Goal: Complete application form: Complete application form

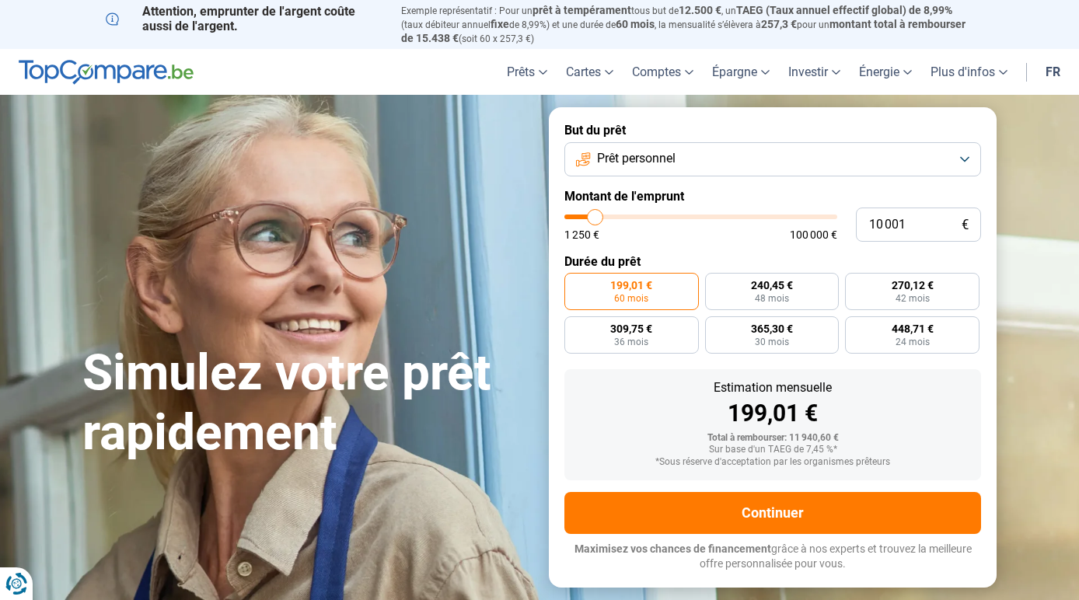
type input "9 000"
type input "9000"
type input "12 250"
type input "12250"
type input "14 000"
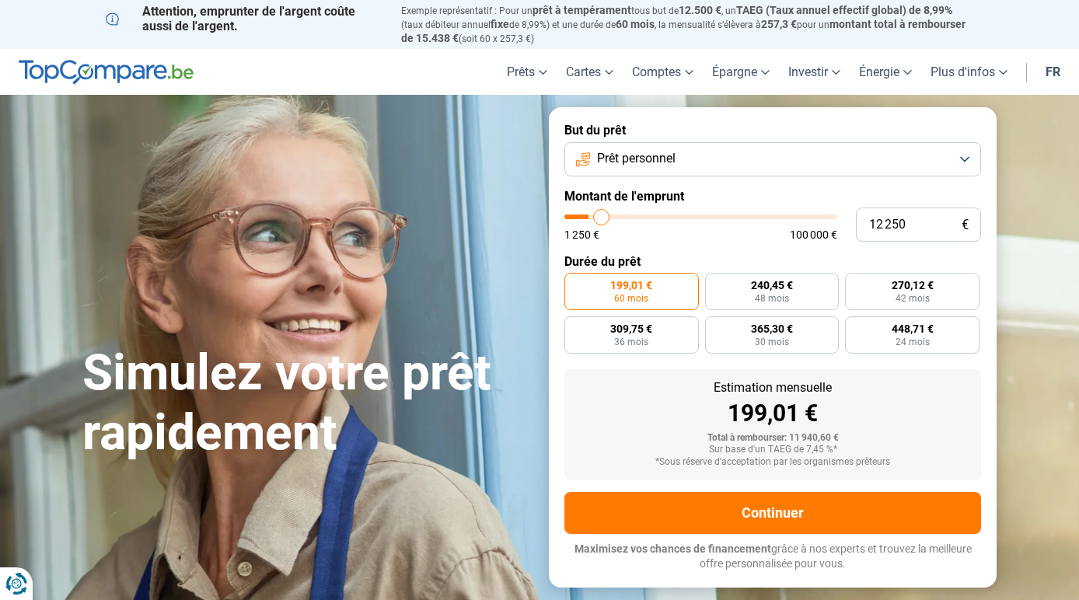
type input "14000"
type input "14 750"
type input "14750"
type input "15 000"
type input "15000"
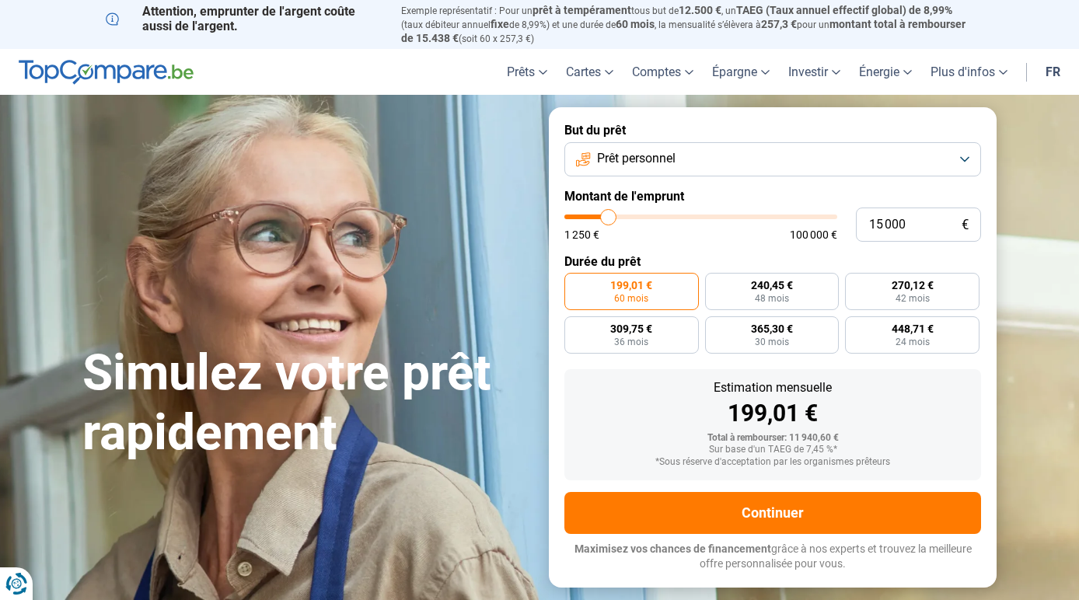
type input "15 250"
type input "15250"
type input "15 750"
type input "15750"
type input "16 500"
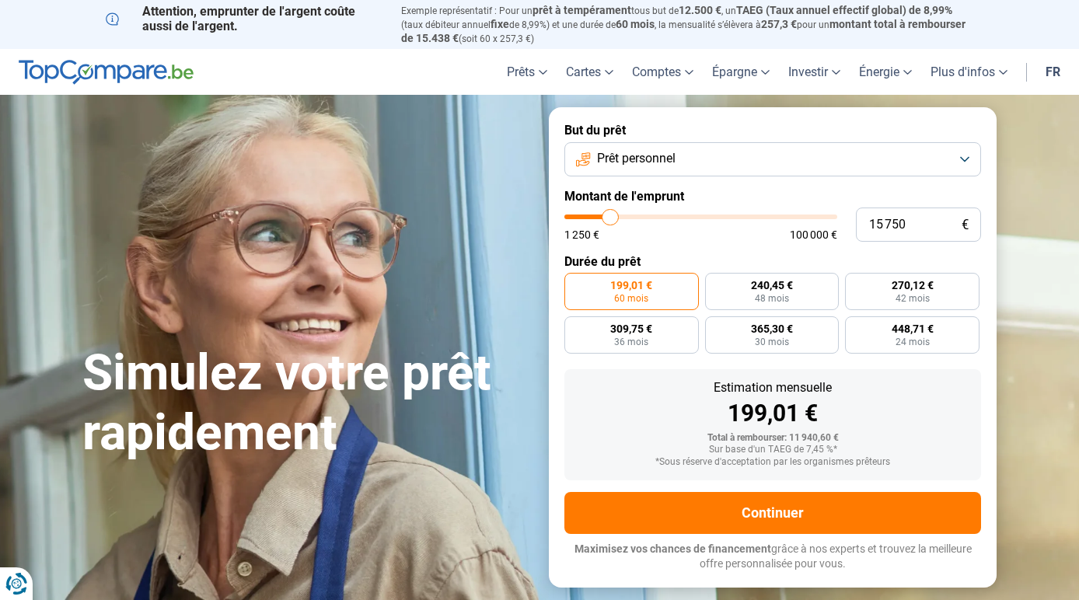
type input "16500"
type input "17 000"
type input "17000"
type input "17 250"
type input "17250"
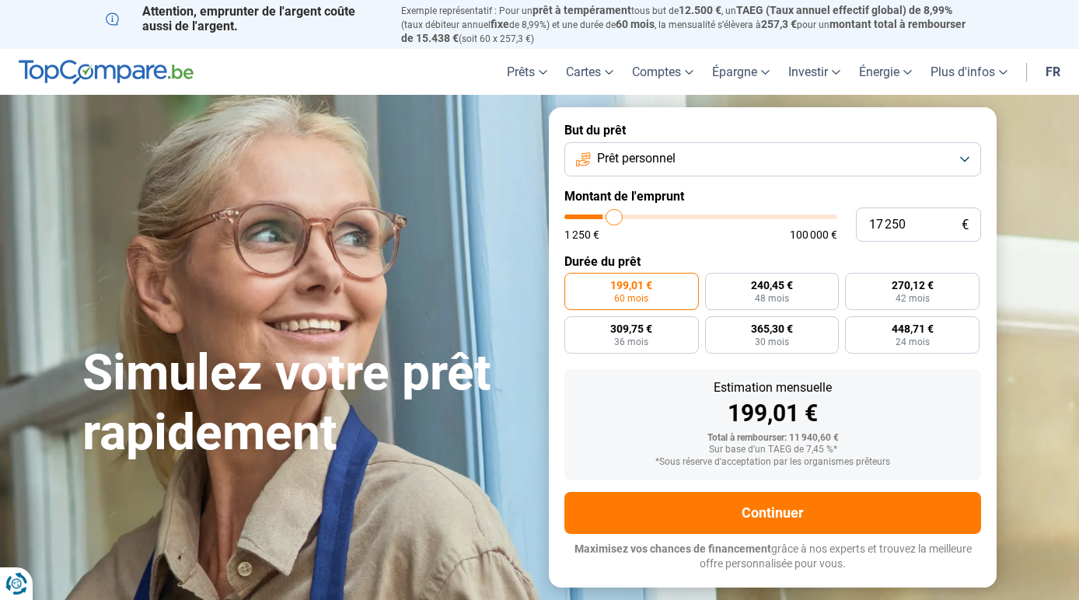
type input "18 250"
type input "18250"
type input "18 500"
type input "18500"
type input "19 250"
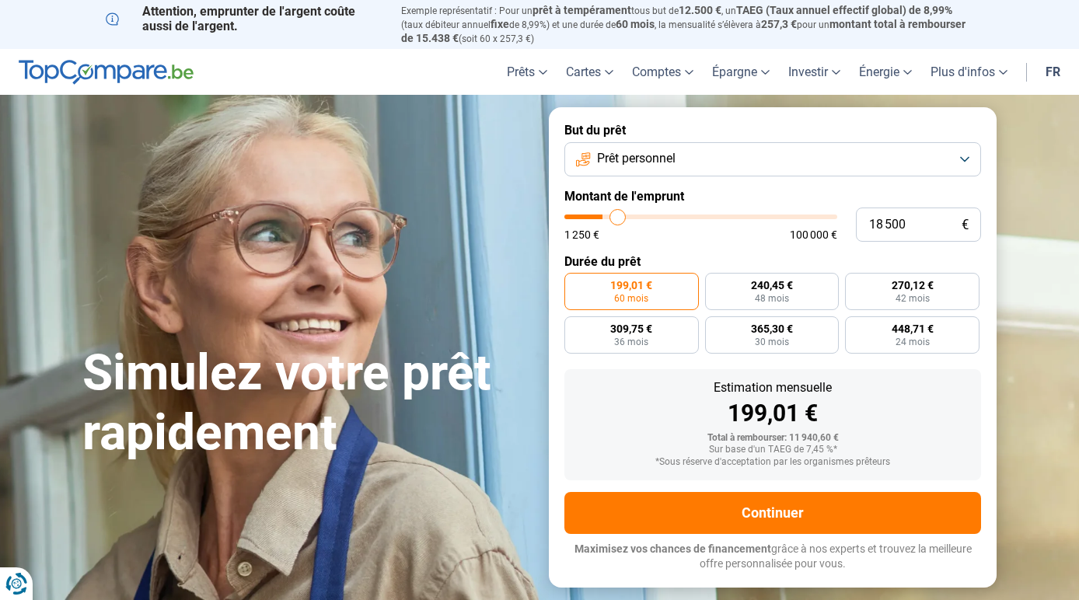
type input "19250"
type input "19 750"
type input "19750"
type input "20 000"
type input "20000"
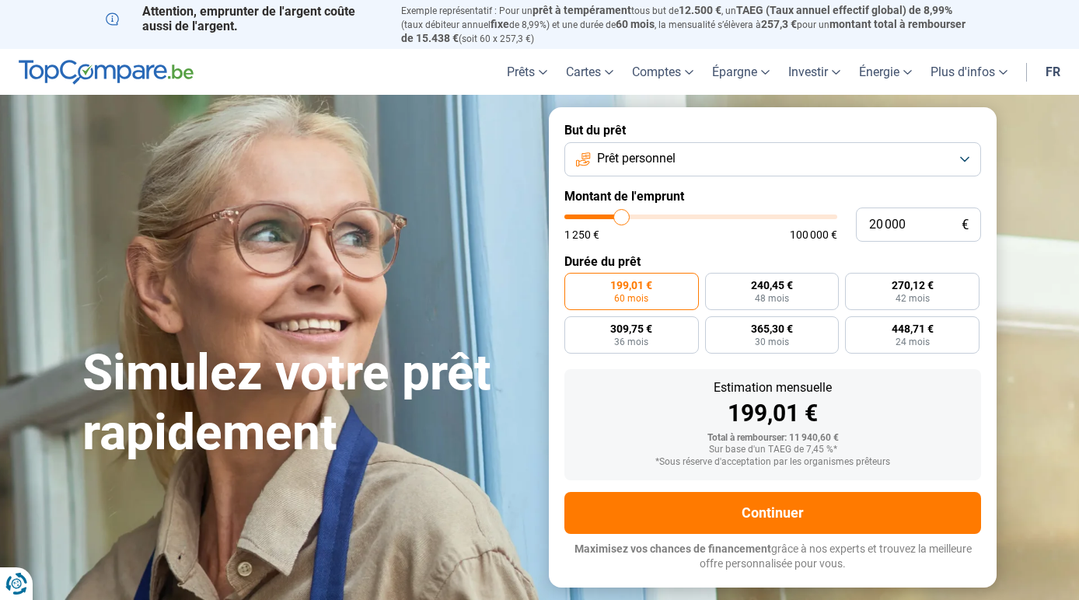
type input "20 500"
type input "20500"
type input "20 750"
type input "20750"
type input "21 000"
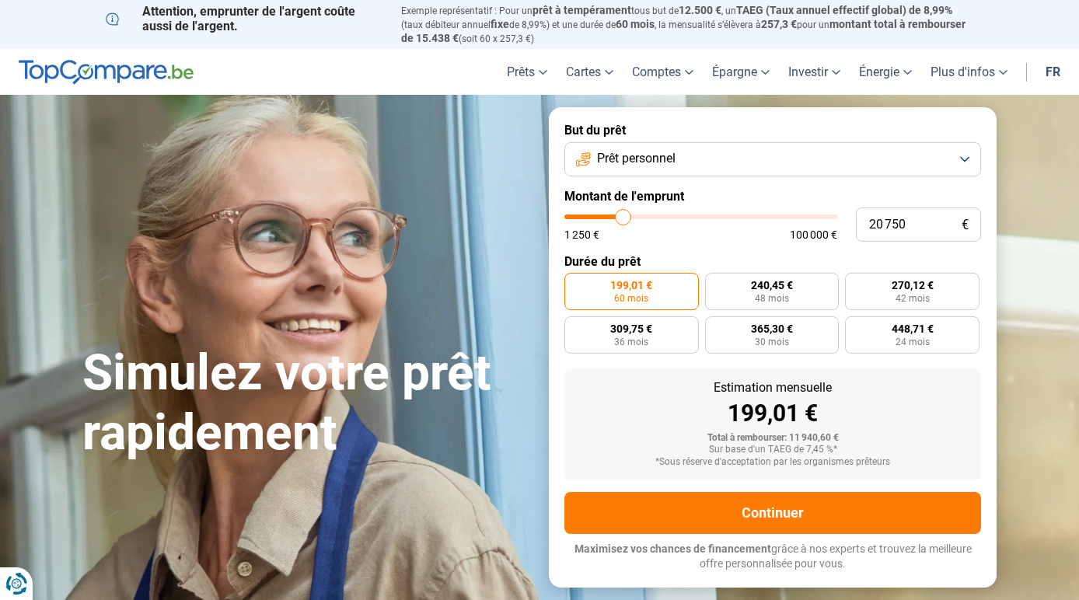
type input "21000"
type input "21 500"
type input "21500"
type input "22 000"
type input "22000"
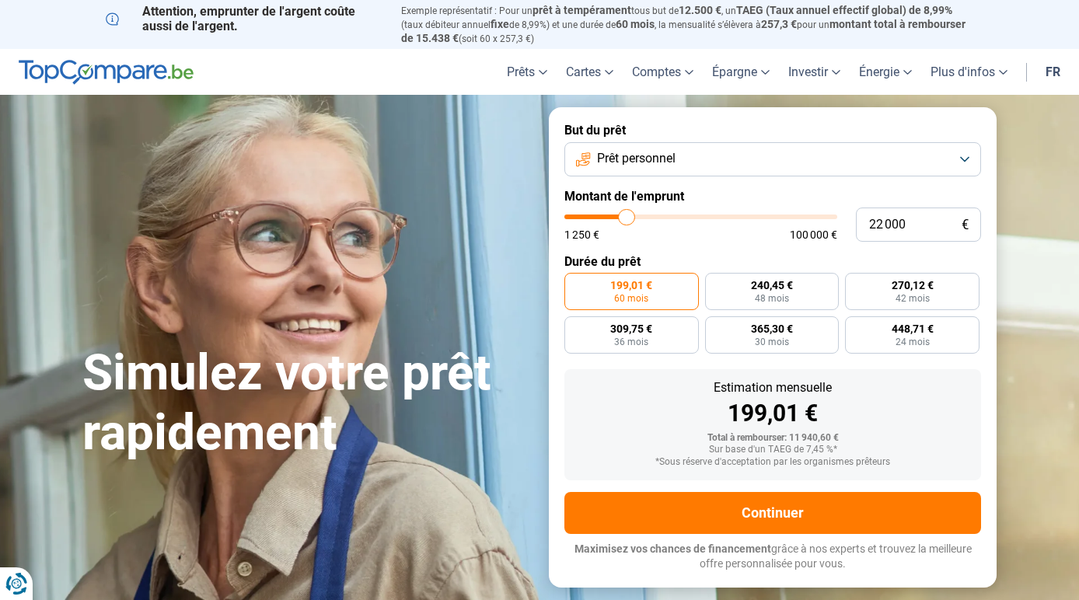
type input "20 750"
type input "20750"
type input "17 250"
type input "17250"
type input "13 250"
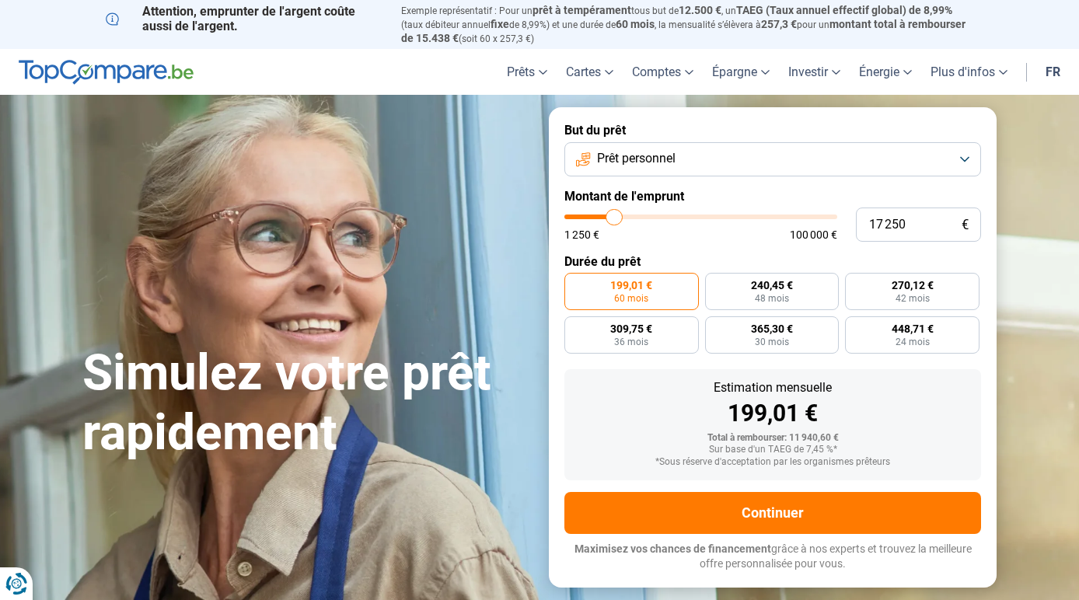
type input "13250"
type input "11 000"
type input "11000"
type input "10 750"
type input "10750"
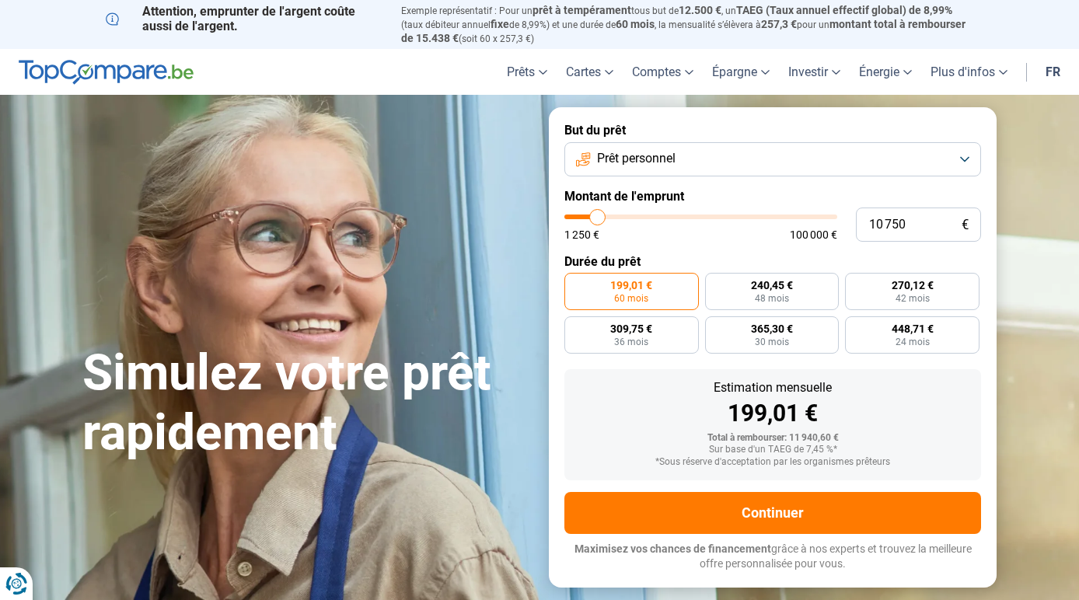
type input "11 750"
type input "11750"
type input "13 500"
type input "13500"
type input "14 250"
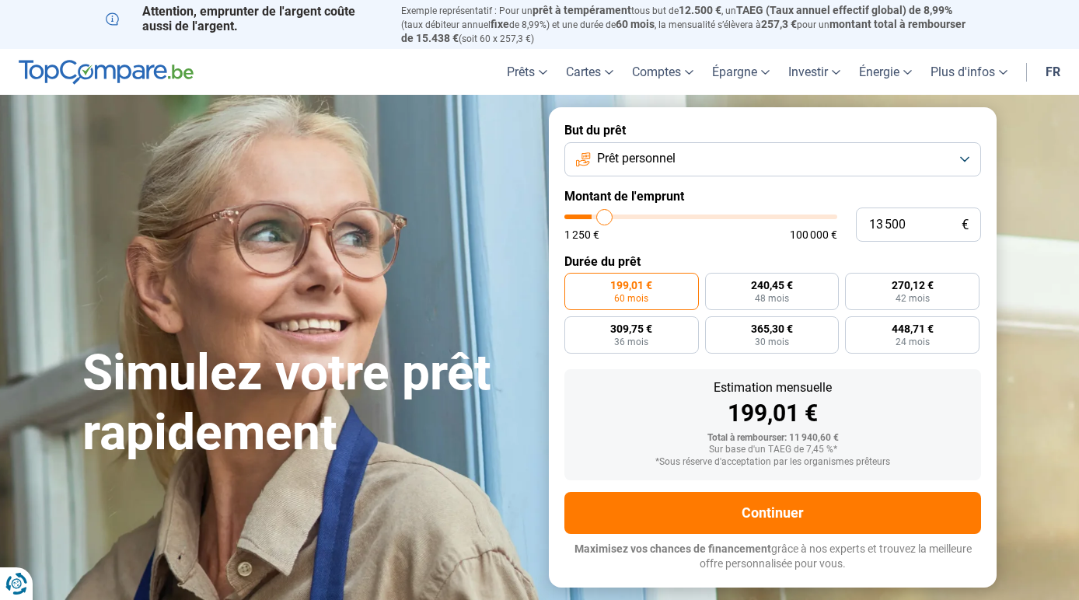
type input "14250"
type input "14 750"
type input "14750"
type input "15 000"
type input "15000"
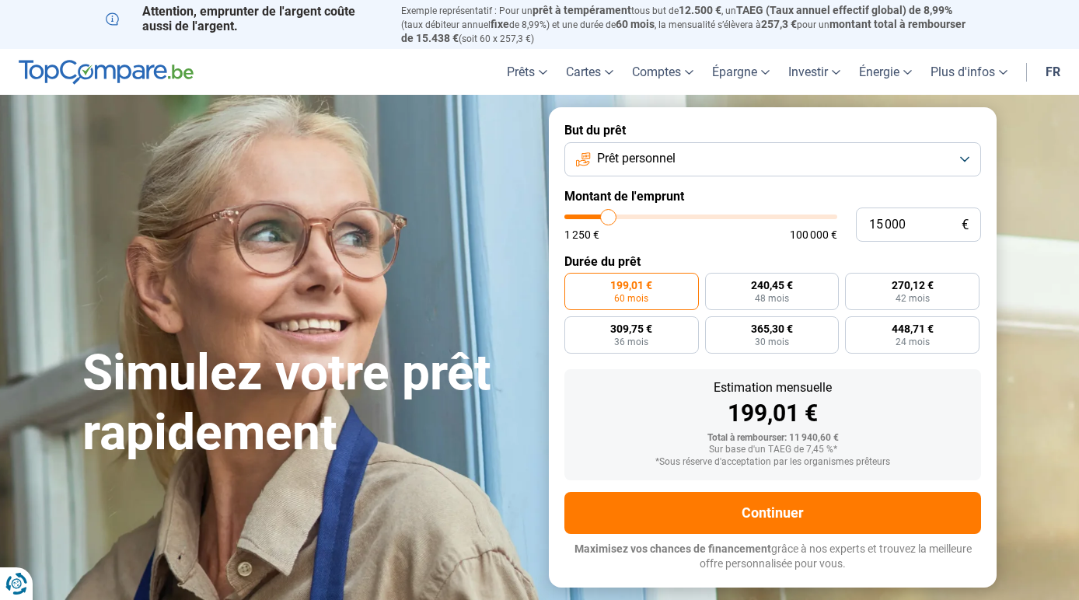
type input "15 250"
type input "15250"
type input "15 750"
type input "15750"
type input "15 500"
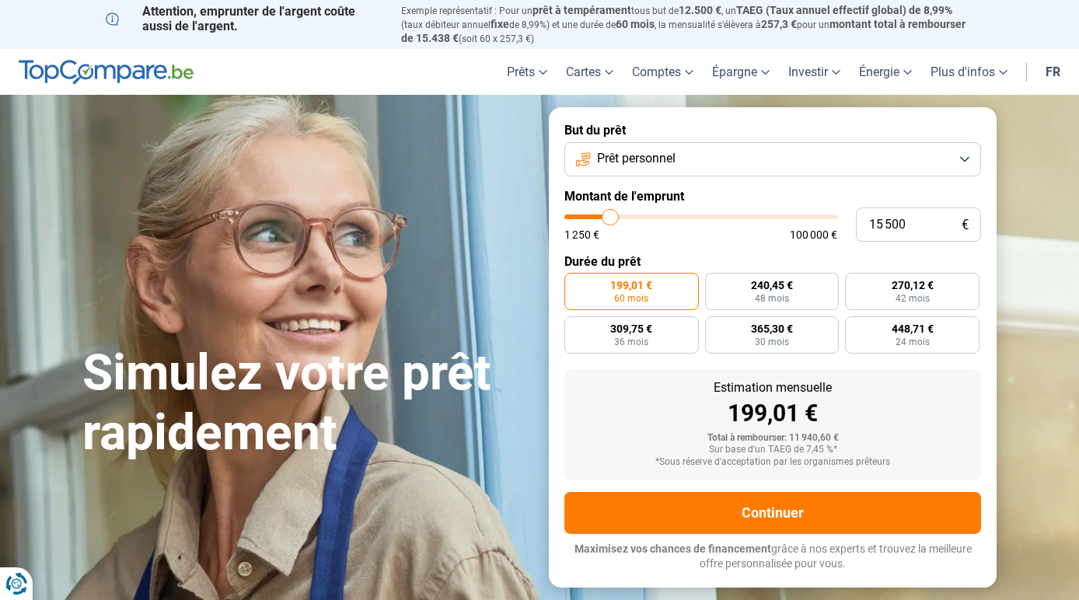
type input "15500"
type input "15 250"
type input "15250"
type input "15 000"
type input "15000"
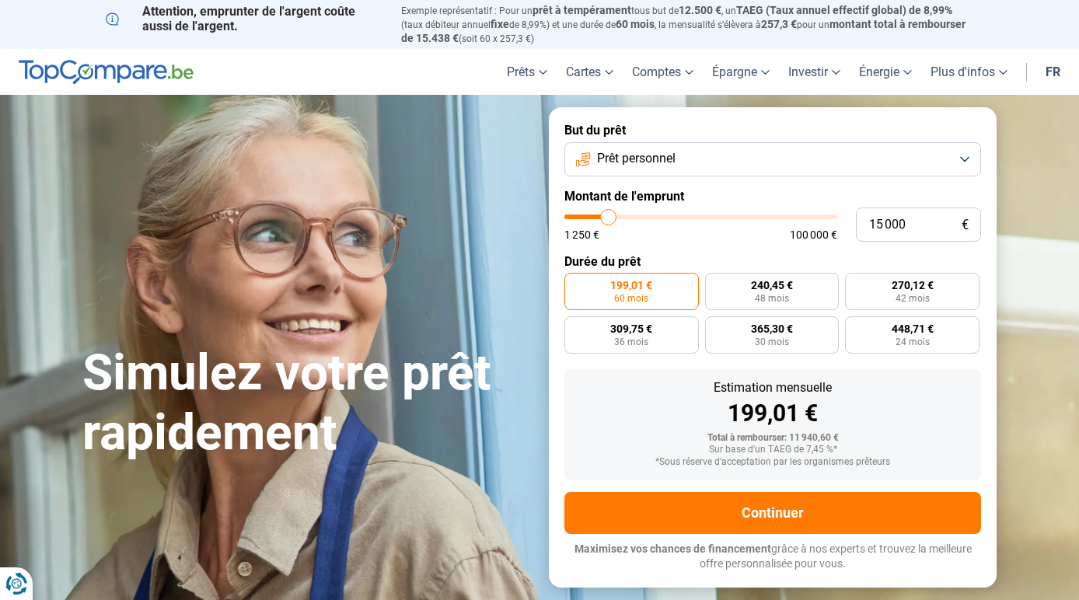
type input "14 750"
drag, startPoint x: 591, startPoint y: 209, endPoint x: 608, endPoint y: 215, distance: 17.5
type input "14750"
click at [608, 215] on input "range" at bounding box center [700, 216] width 273 height 5
click at [875, 217] on input "14 750" at bounding box center [918, 224] width 125 height 34
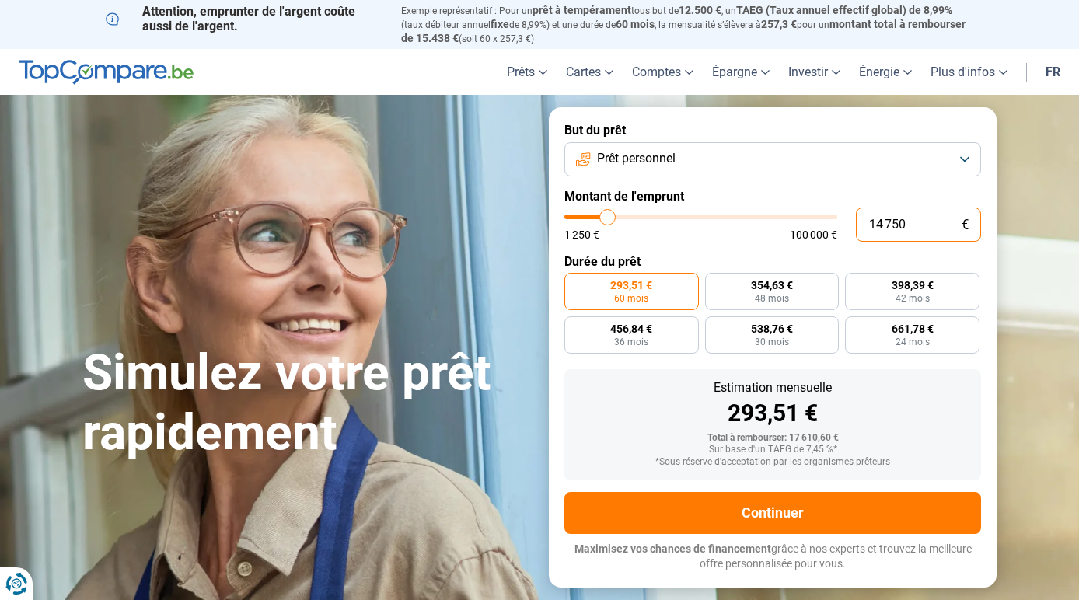
type input "154 750"
type input "100000"
type input "100 000"
type input "100000"
radio input "false"
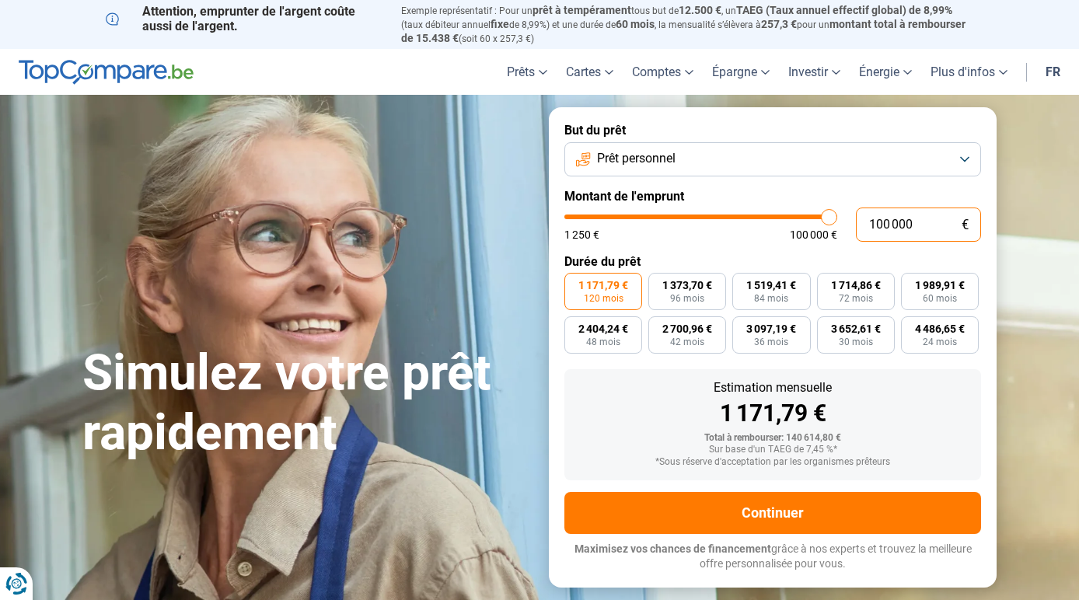
drag, startPoint x: 920, startPoint y: 205, endPoint x: 841, endPoint y: 209, distance: 79.4
click at [842, 211] on div "100 000 € 1 250 € 100 000 €" at bounding box center [772, 224] width 417 height 34
type input "1"
type input "1250"
type input "15"
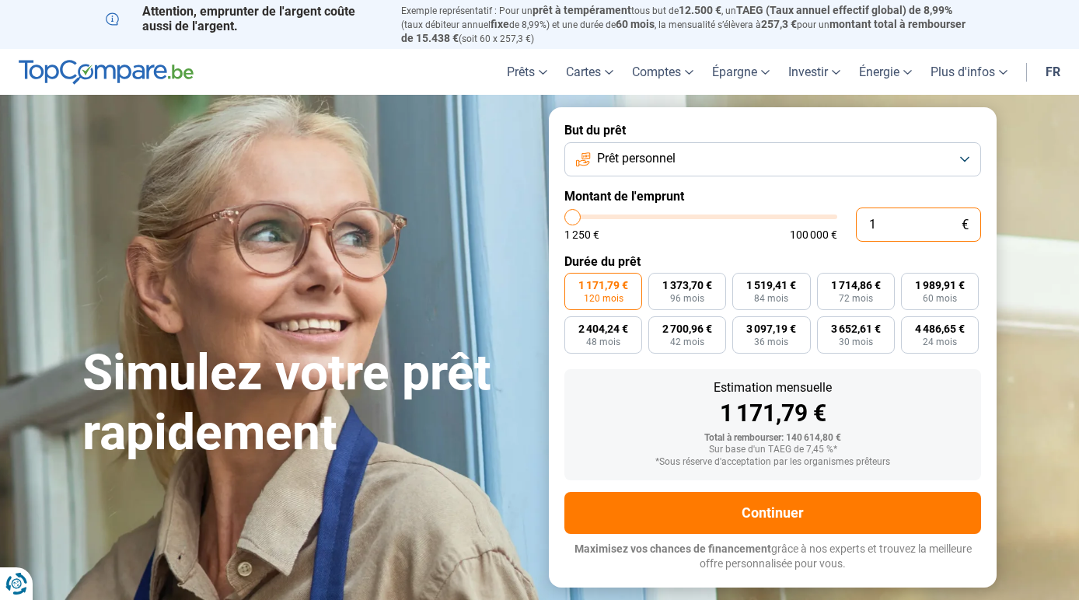
type input "1250"
type input "150"
type input "1250"
type input "1 500"
type input "1500"
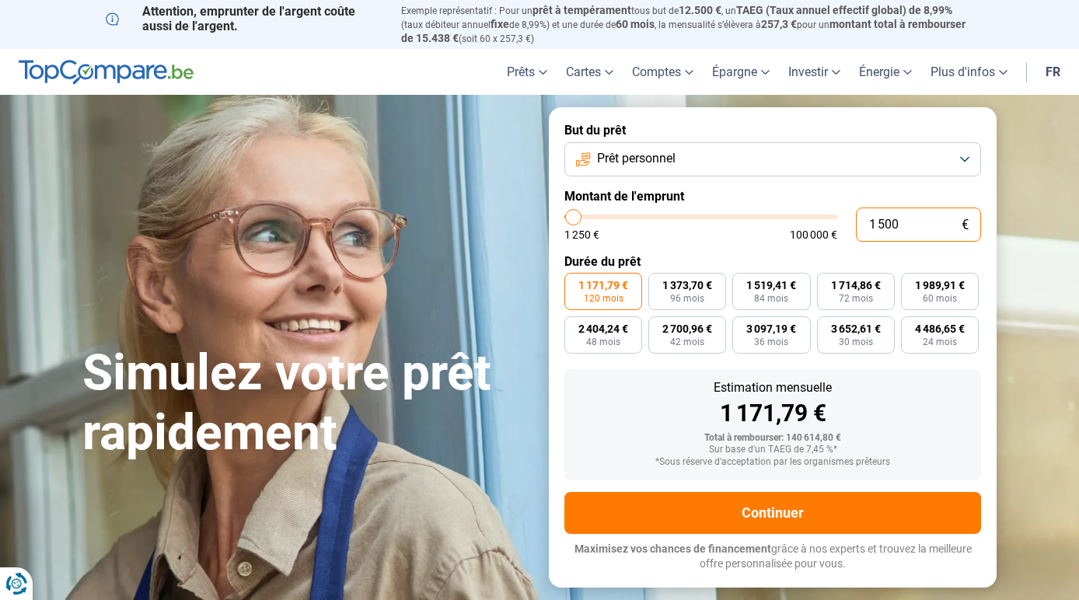
type input "15 000"
type input "15000"
type input "15 000"
radio input "true"
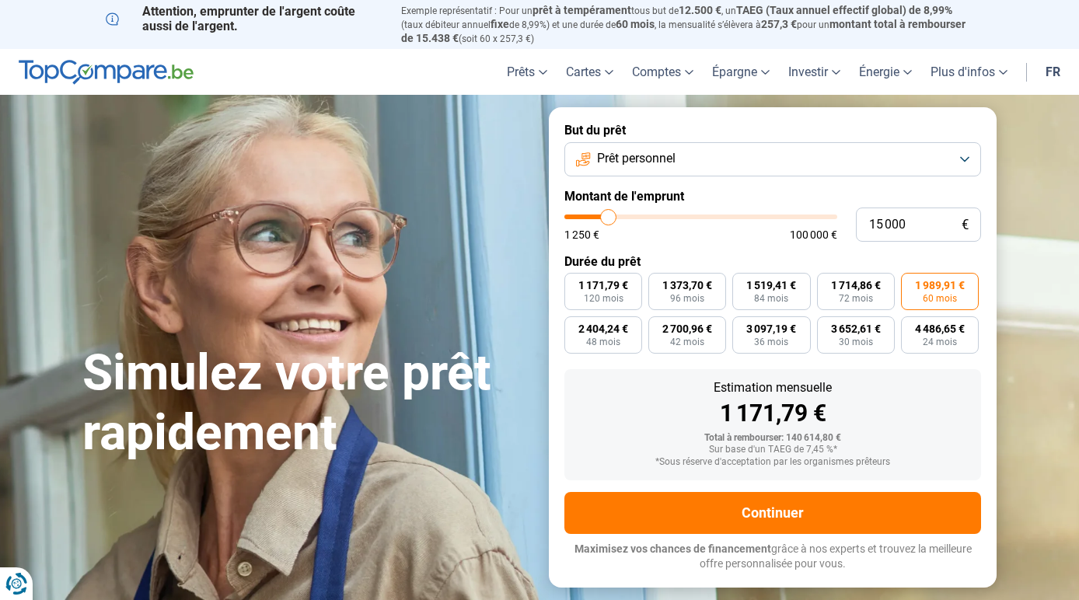
click at [733, 232] on form "But du prêt Prêt personnel Montant de l'emprunt 15 000 € 1 250 € 100 000 € Duré…" at bounding box center [773, 346] width 448 height 479
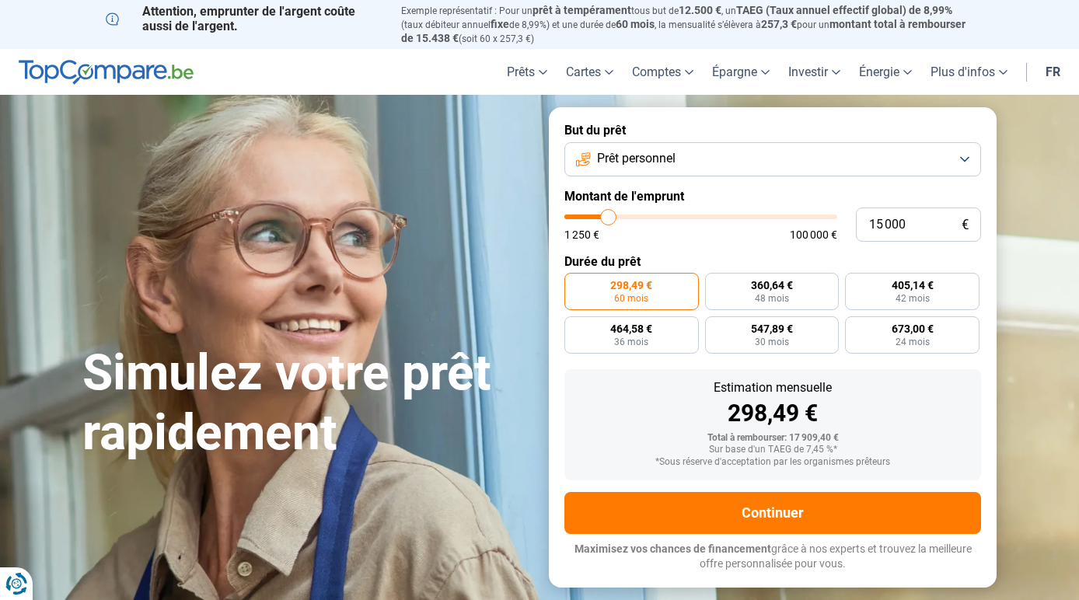
click at [968, 145] on button "Prêt personnel" at bounding box center [772, 159] width 417 height 34
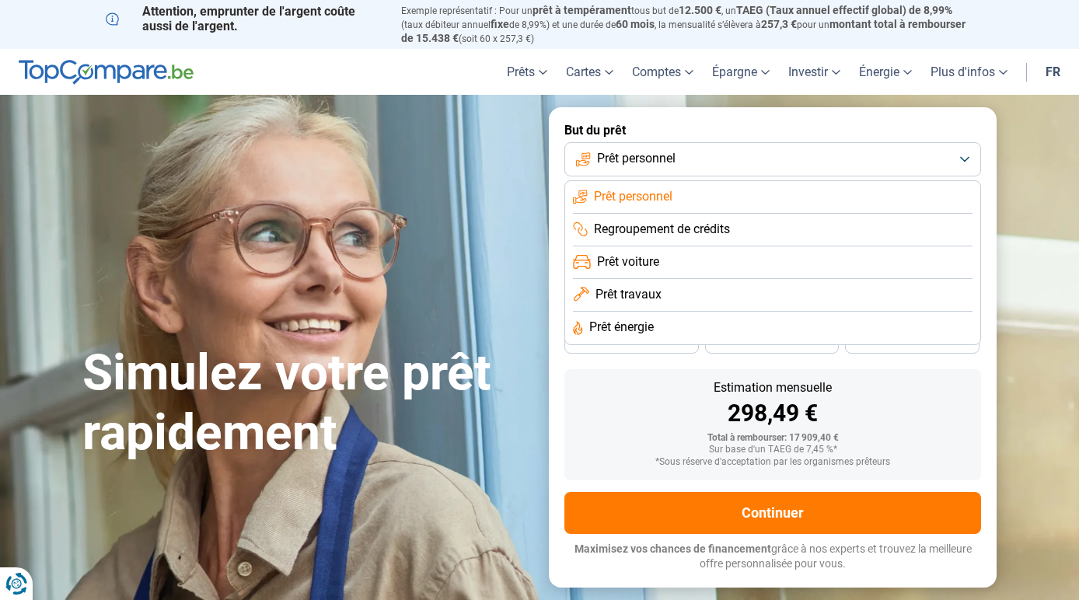
click at [968, 145] on button "Prêt personnel" at bounding box center [772, 159] width 417 height 34
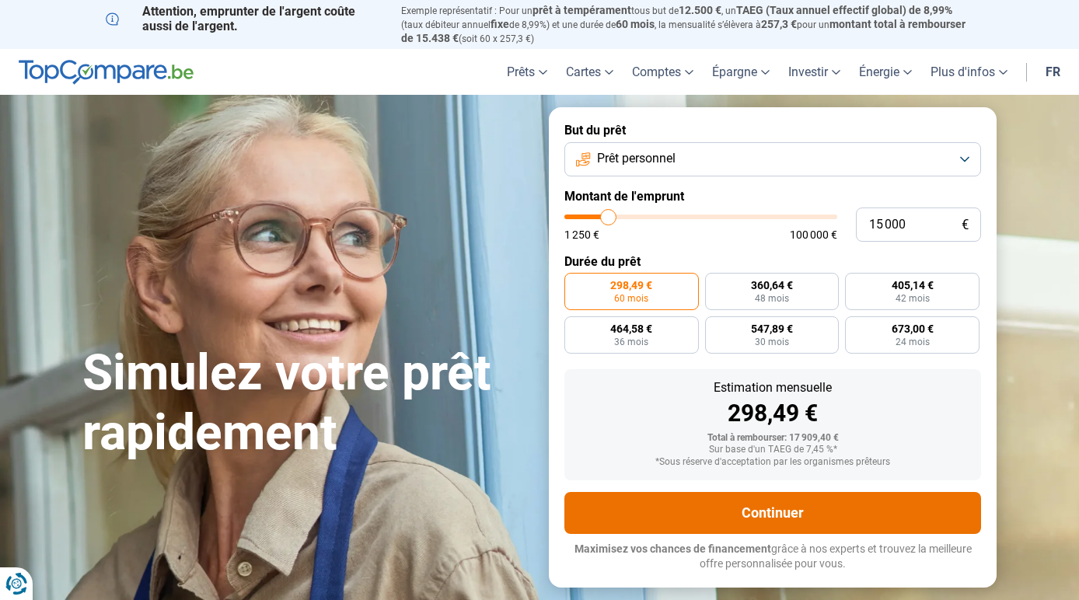
click at [789, 498] on button "Continuer" at bounding box center [772, 513] width 417 height 42
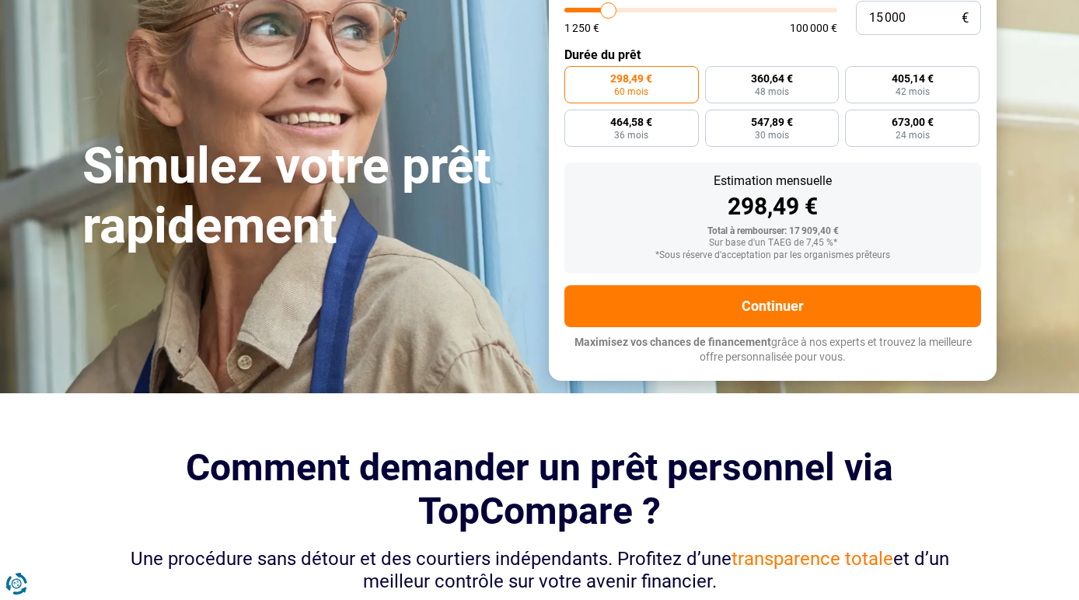
scroll to position [311, 0]
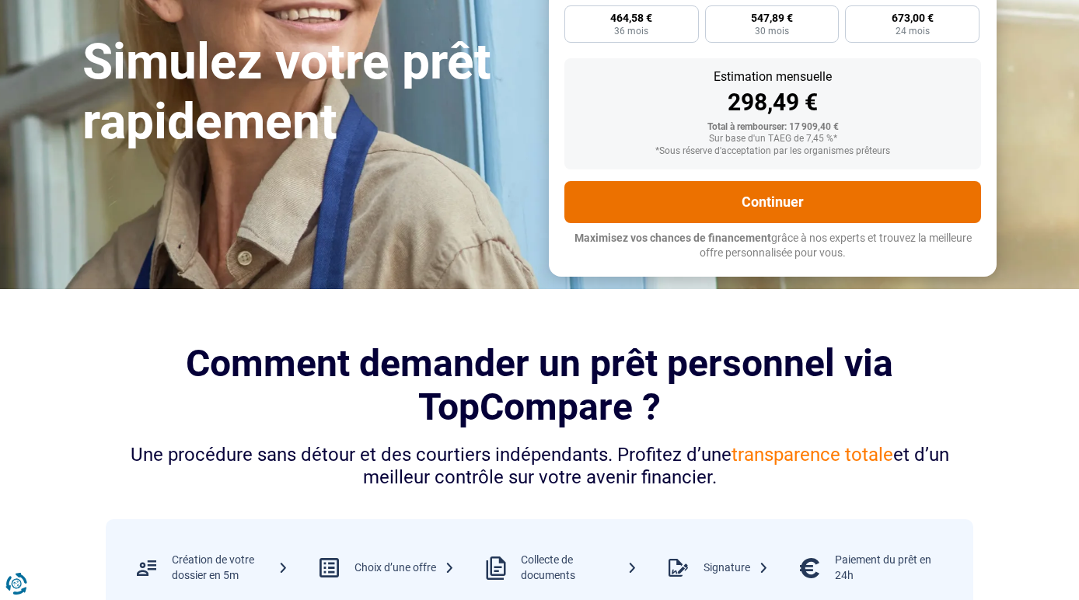
click at [771, 185] on button "Continuer" at bounding box center [772, 202] width 417 height 42
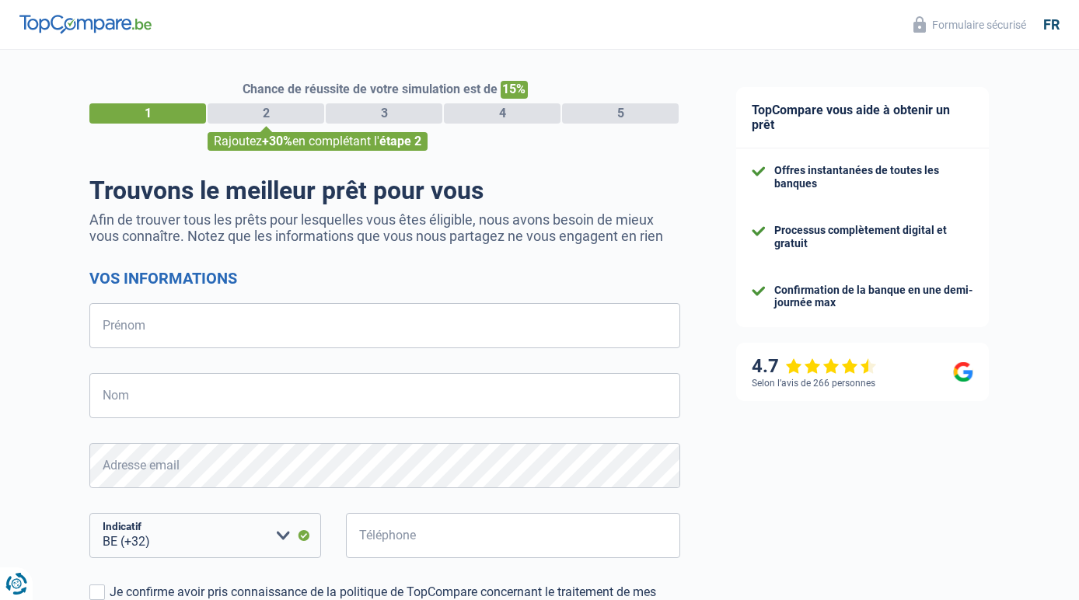
select select "32"
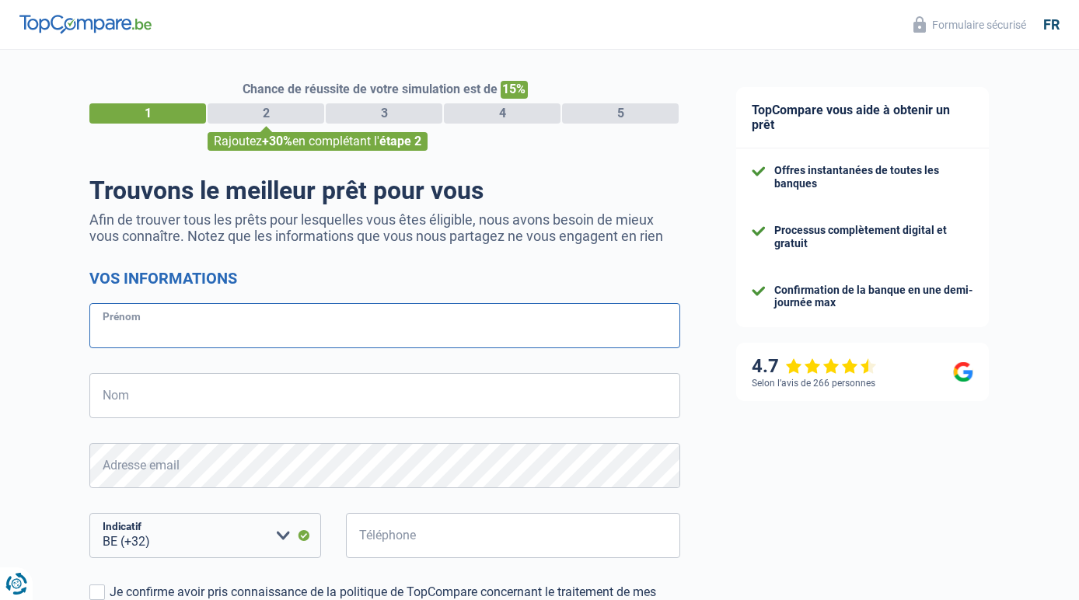
click at [235, 314] on input "Prénom" at bounding box center [384, 325] width 591 height 45
type input "Linda"
click at [149, 398] on input "Nom" at bounding box center [384, 395] width 591 height 45
type input "Barbé"
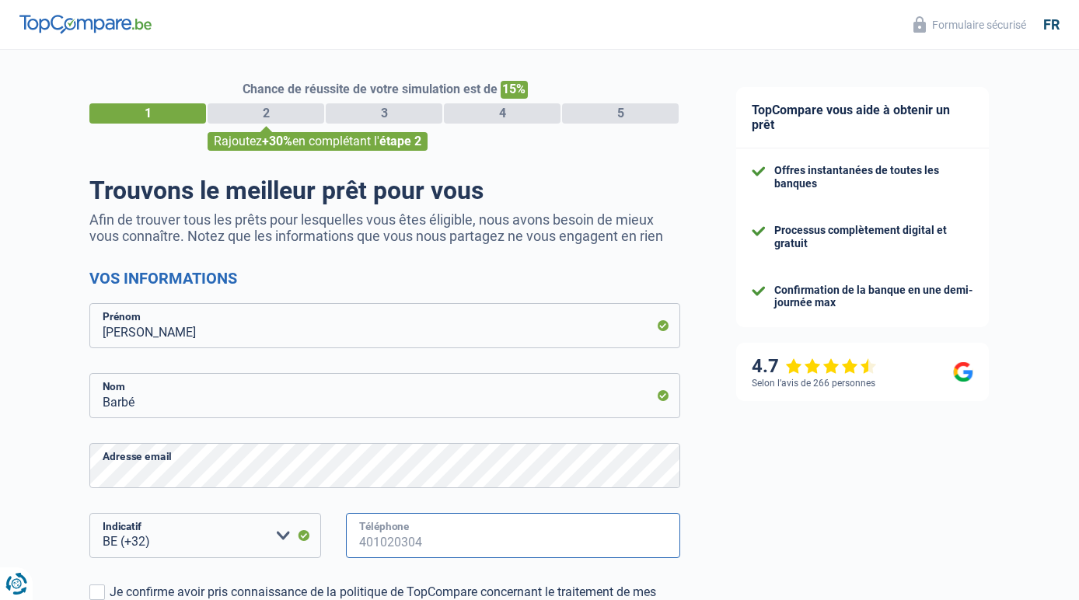
click at [399, 534] on input "Téléphone" at bounding box center [513, 535] width 334 height 45
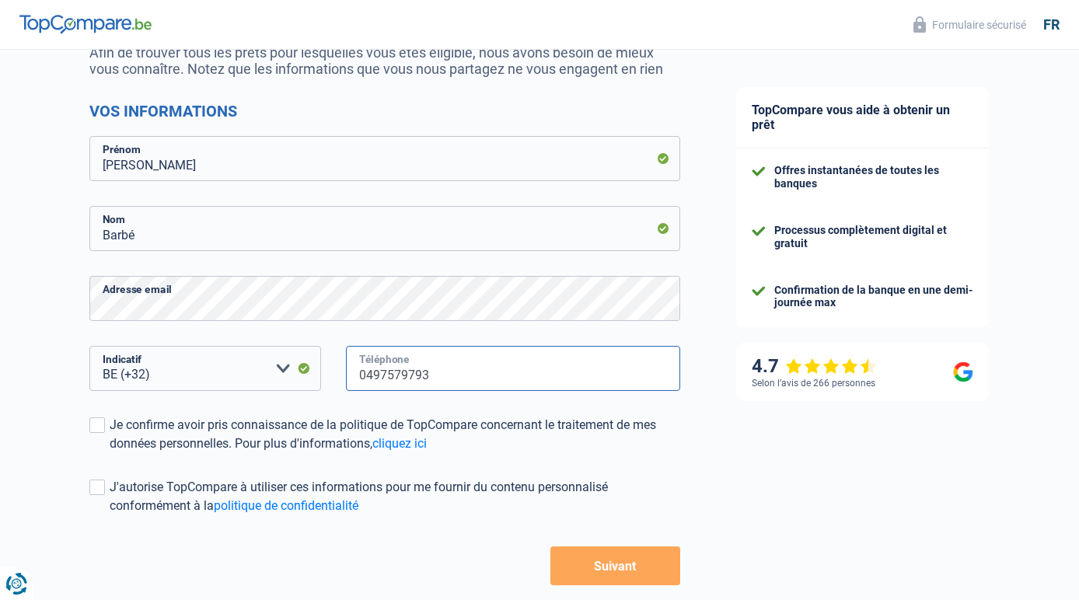
scroll to position [180, 0]
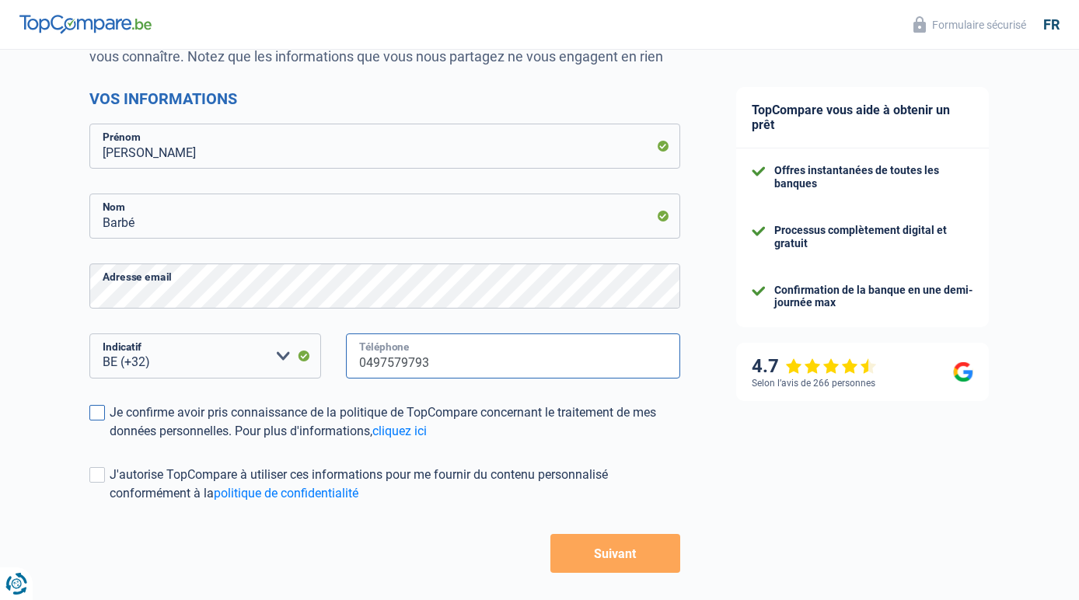
type input "0497579793"
click at [94, 410] on span at bounding box center [97, 413] width 16 height 16
click at [110, 441] on input "Je confirme avoir pris connaissance de la politique de TopCompare concernant le…" at bounding box center [110, 441] width 0 height 0
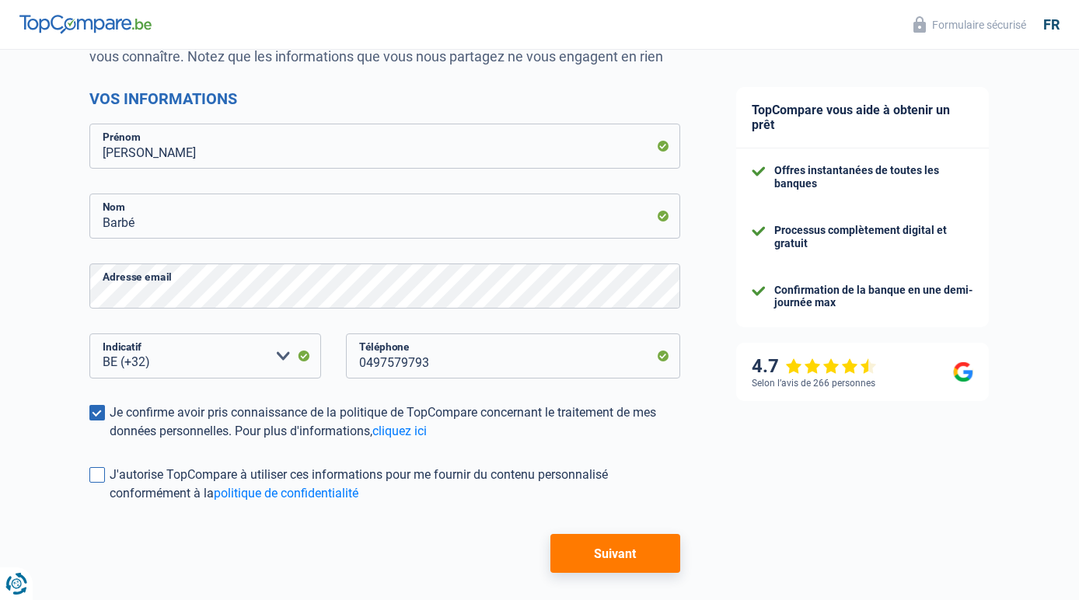
click at [96, 483] on span at bounding box center [97, 475] width 16 height 16
click at [110, 503] on input "J'autorise TopCompare à utiliser ces informations pour me fournir du contenu pe…" at bounding box center [110, 503] width 0 height 0
click at [614, 557] on button "Suivant" at bounding box center [615, 553] width 130 height 39
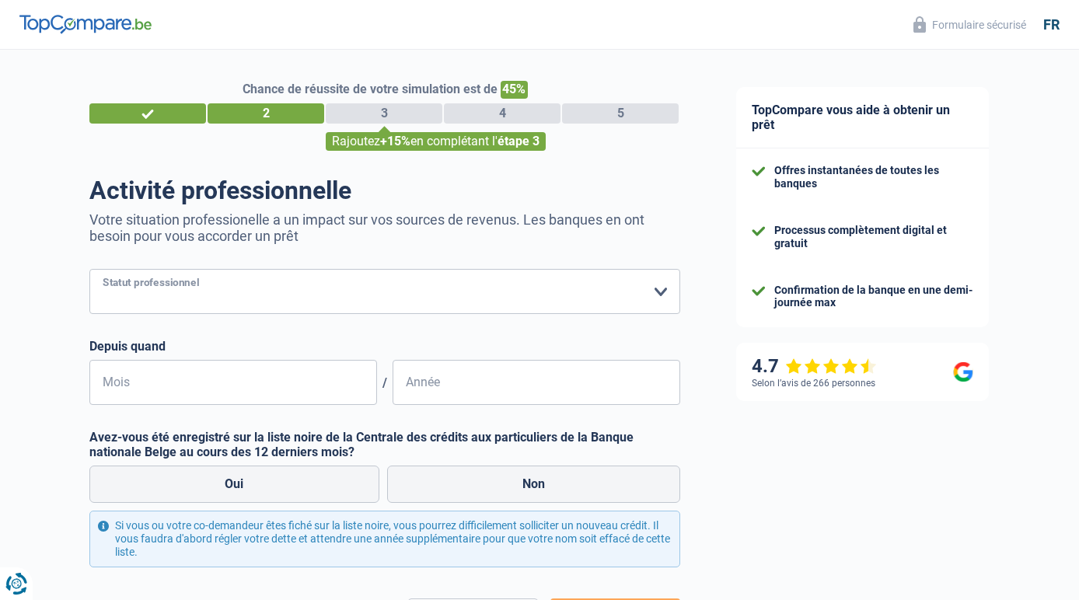
click at [662, 296] on select "Ouvrier Employé privé Employé public Invalide Indépendant Pensionné Chômeur Mut…" at bounding box center [384, 291] width 591 height 45
select select "publicEmployee"
click at [89, 270] on select "Ouvrier Employé privé Employé public Invalide Indépendant Pensionné Chômeur Mut…" at bounding box center [384, 291] width 591 height 45
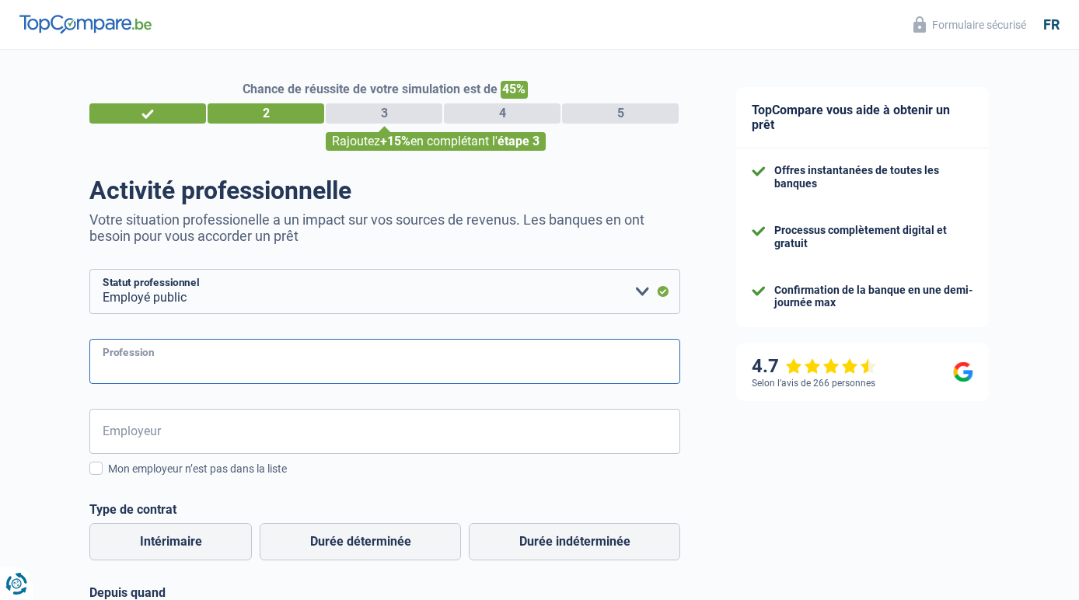
click at [375, 368] on input "Profession" at bounding box center [384, 361] width 591 height 45
type input "secrétaire"
click at [270, 423] on input "Employeur" at bounding box center [384, 431] width 591 height 45
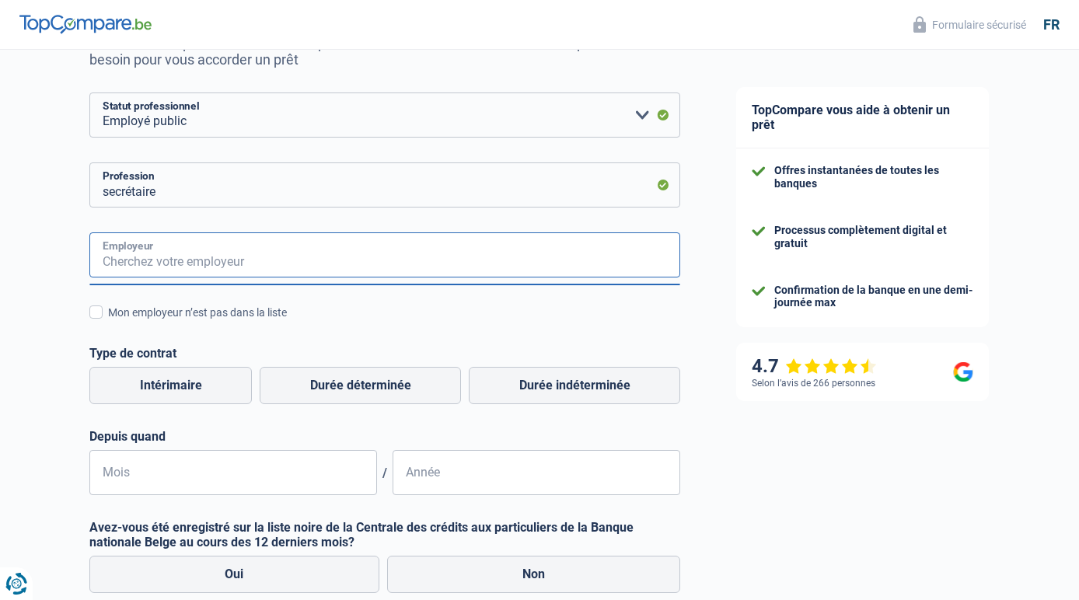
scroll to position [182, 0]
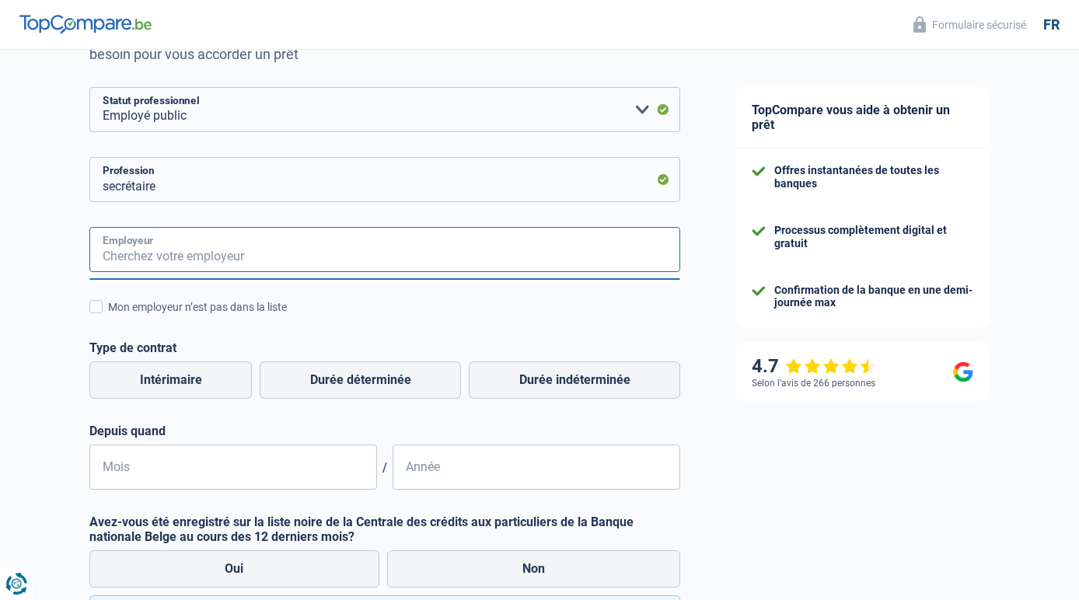
click at [241, 256] on input "Employeur" at bounding box center [384, 249] width 591 height 45
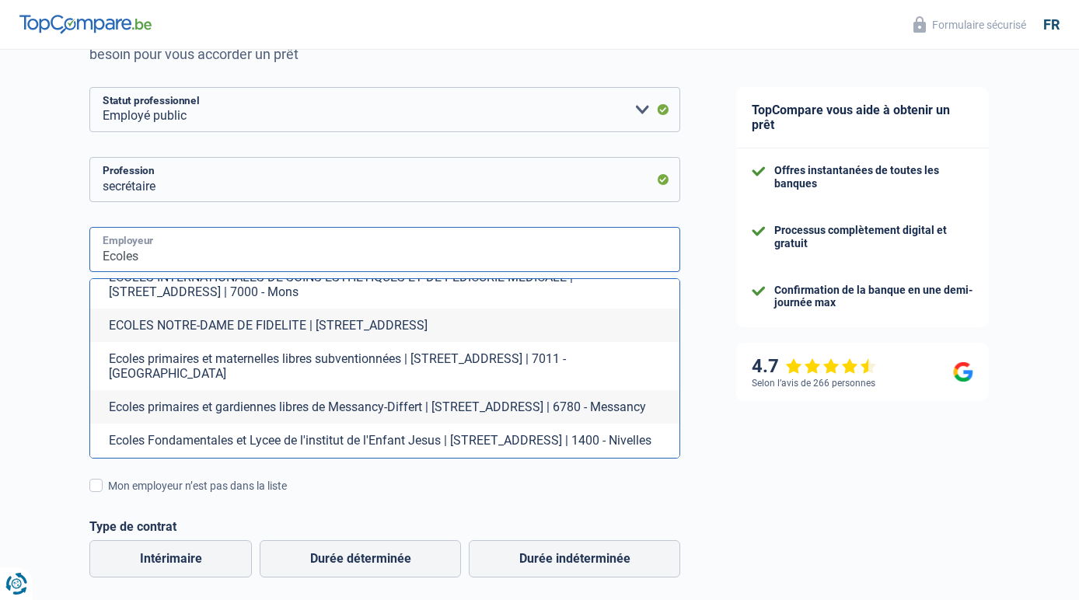
scroll to position [678, 0]
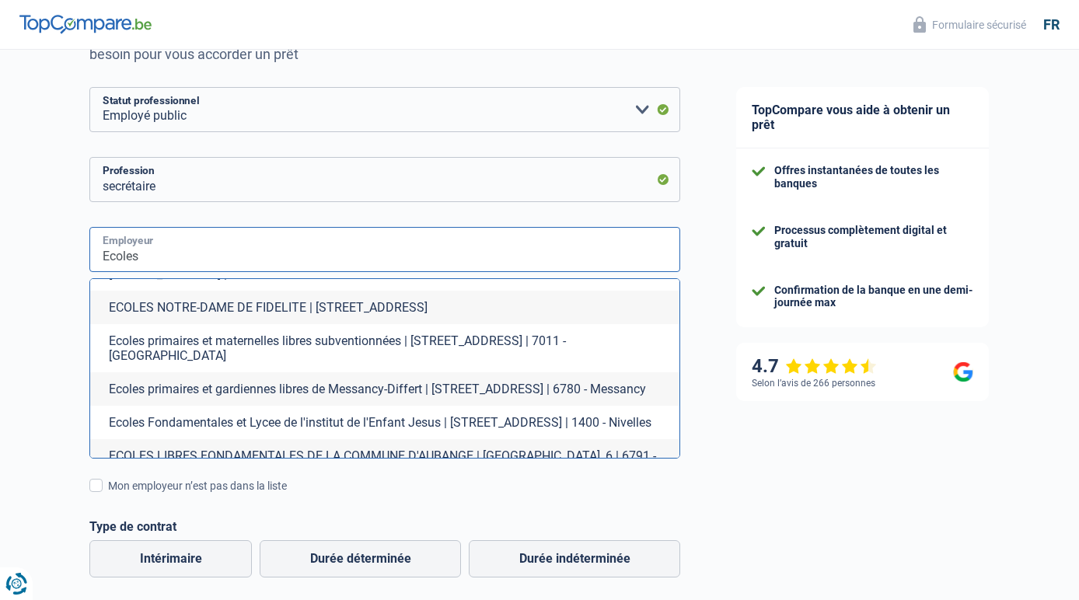
click at [208, 258] on input "Ecoles" at bounding box center [384, 249] width 591 height 45
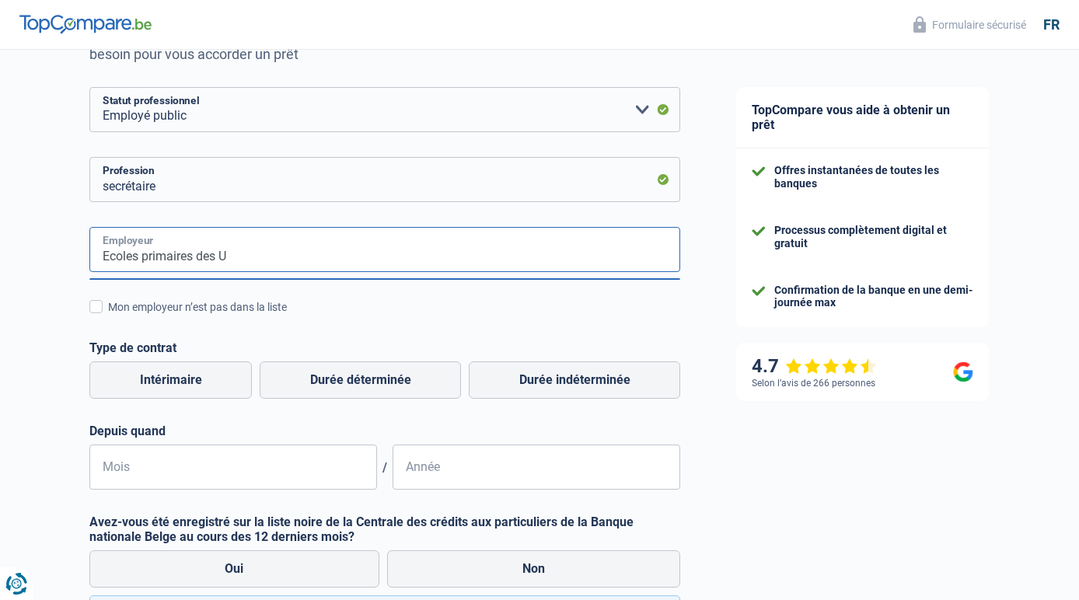
scroll to position [0, 0]
type input "Ecoles primaires des Ursulines"
click at [345, 302] on div "Mon employeur n’est pas dans la liste" at bounding box center [394, 307] width 572 height 16
click at [108, 316] on input "Mon employeur n’est pas dans la liste" at bounding box center [108, 316] width 0 height 0
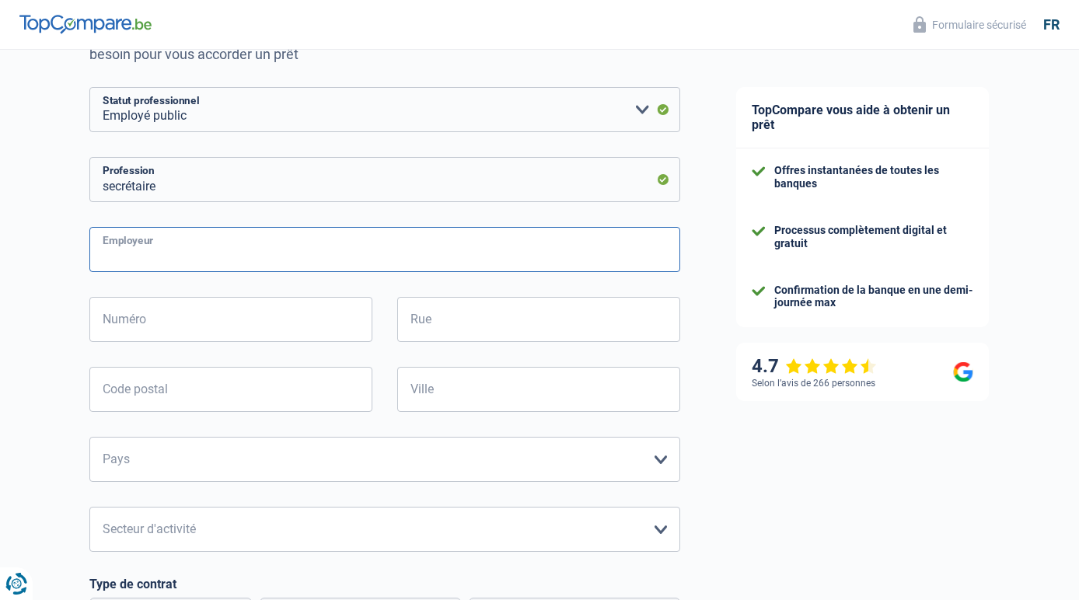
click at [194, 254] on input "Employeur" at bounding box center [384, 249] width 591 height 45
type input "Ecoles des Ursulines"
click at [171, 326] on input "Numéro" at bounding box center [230, 319] width 283 height 45
type input "r"
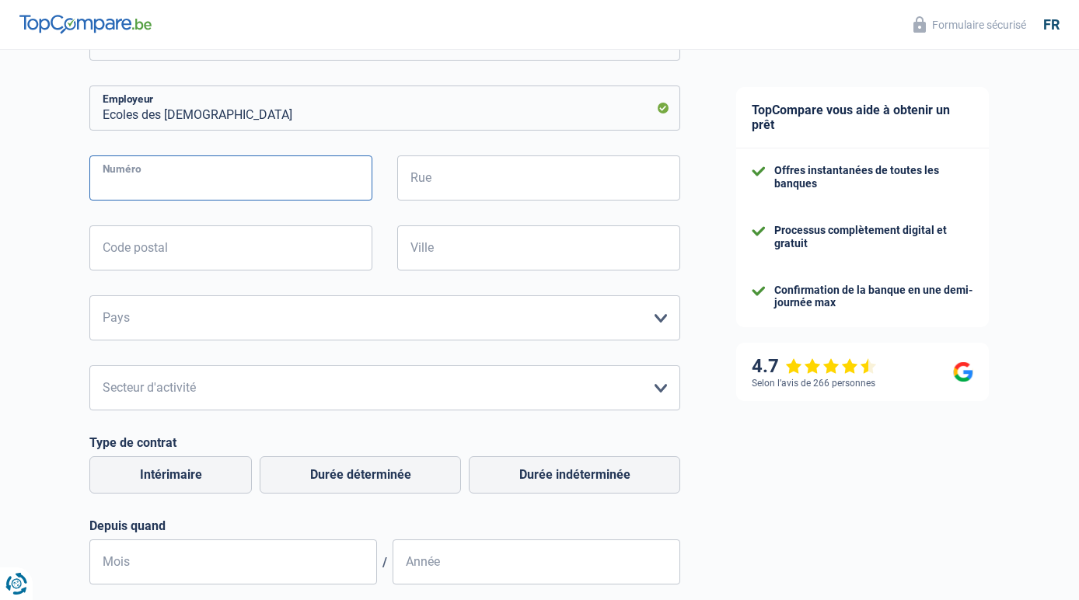
scroll to position [389, 0]
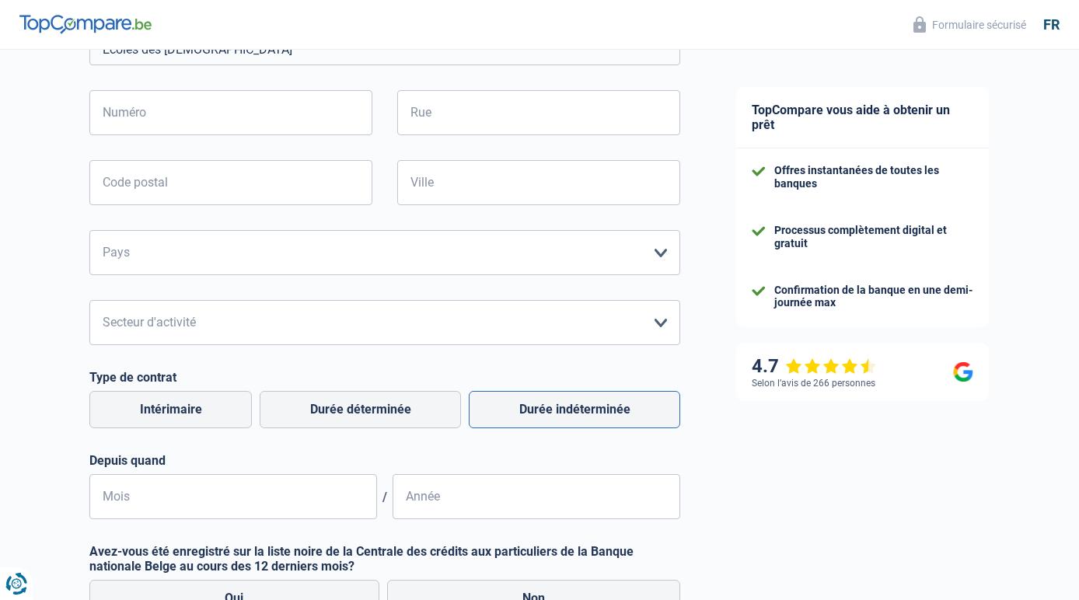
click at [552, 414] on label "Durée indéterminée" at bounding box center [574, 409] width 211 height 37
click at [552, 414] on input "Durée indéterminée" at bounding box center [574, 409] width 211 height 37
radio input "true"
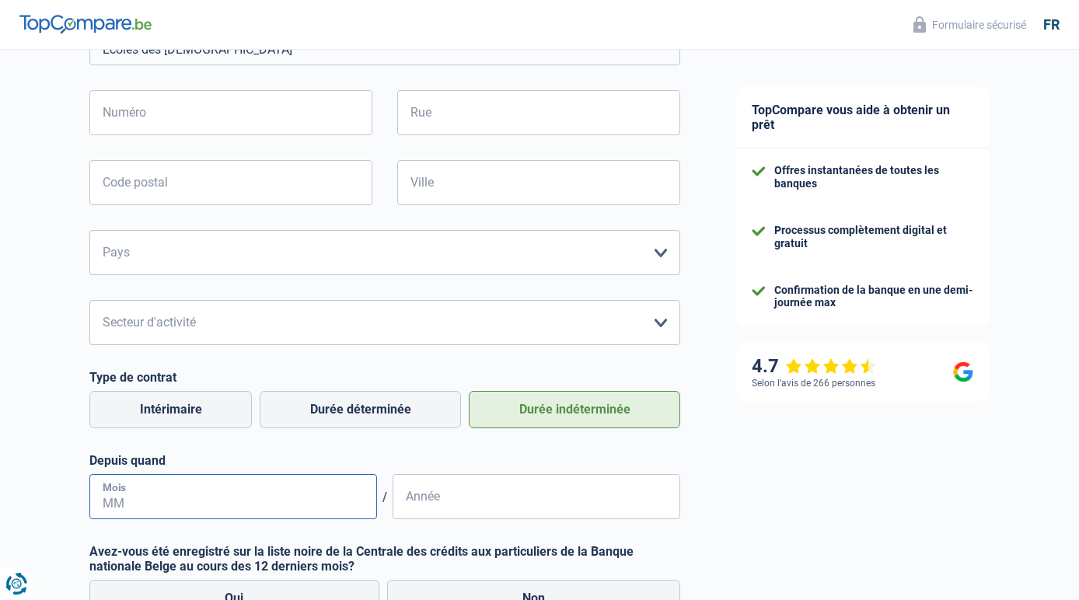
click at [201, 497] on input "Mois" at bounding box center [233, 496] width 288 height 45
type input "09"
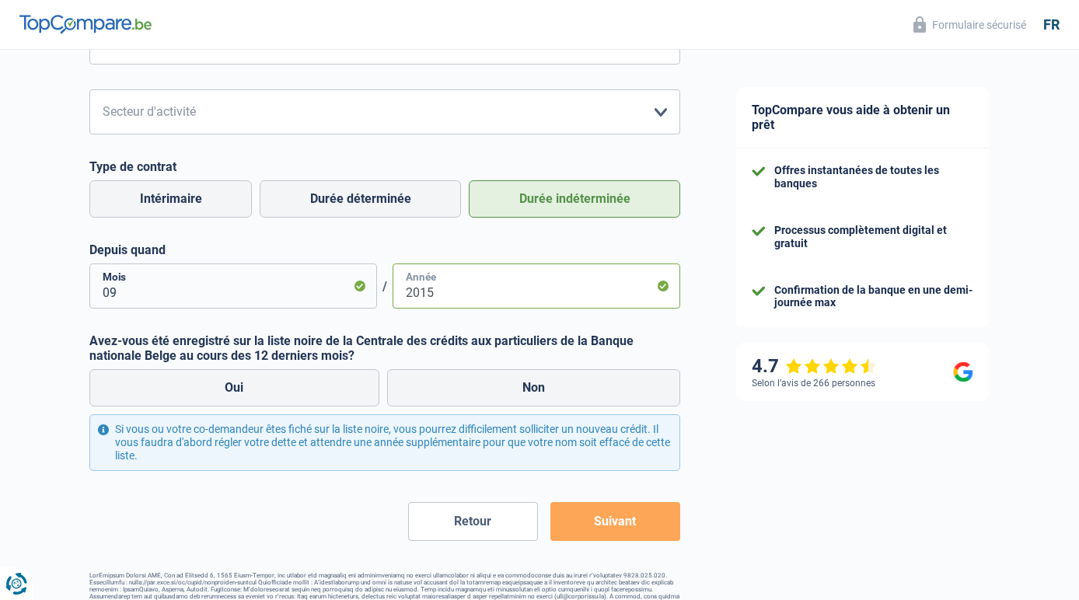
scroll to position [622, 0]
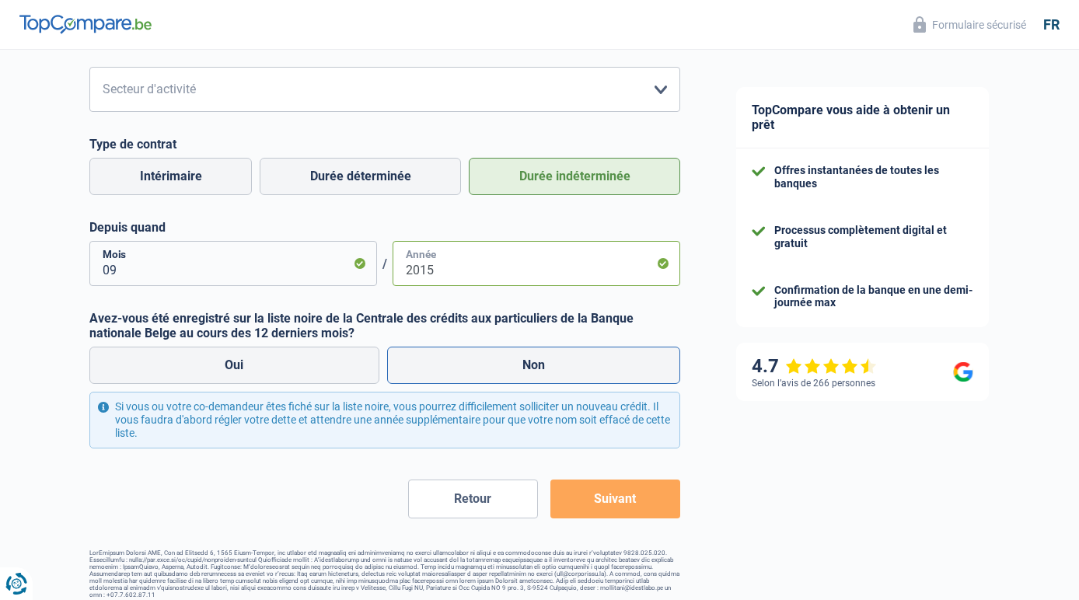
type input "2015"
click at [466, 359] on label "Non" at bounding box center [534, 365] width 294 height 37
click at [466, 359] on input "Non" at bounding box center [534, 365] width 294 height 37
radio input "true"
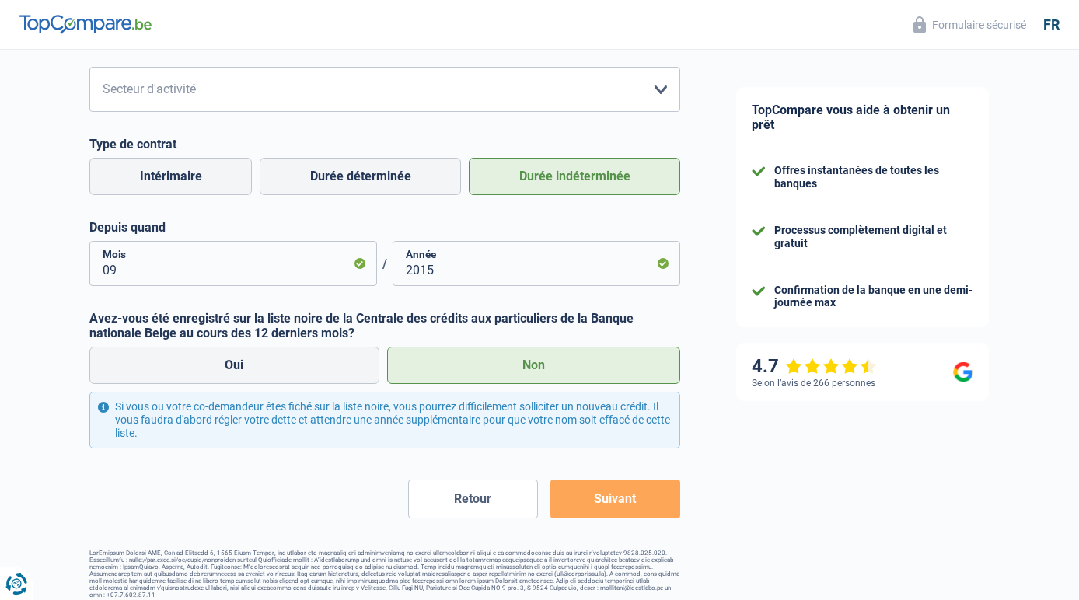
click at [598, 504] on button "Suivant" at bounding box center [615, 498] width 130 height 39
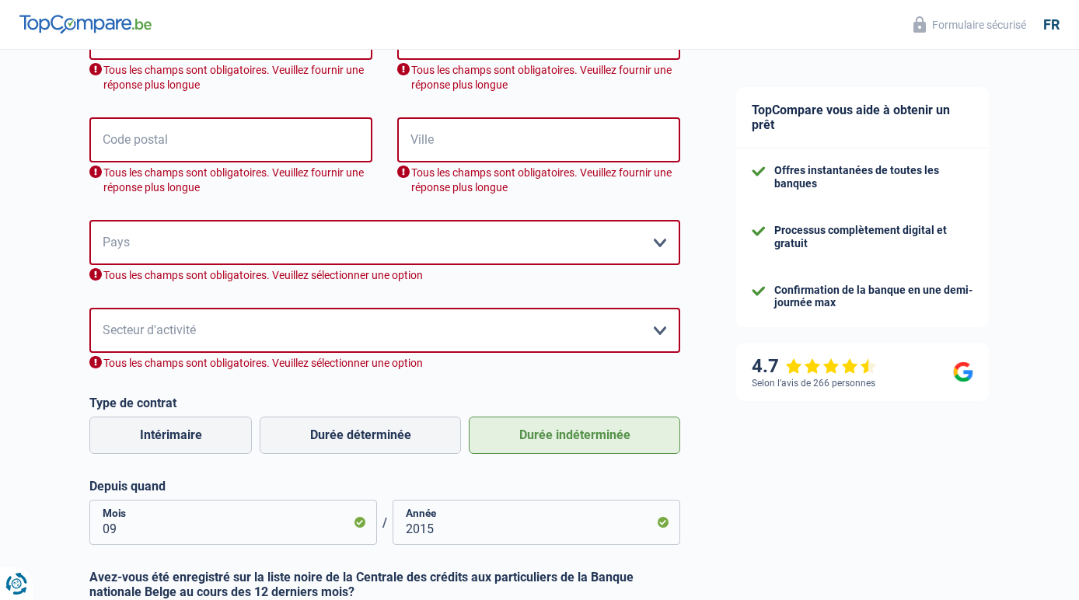
scroll to position [427, 0]
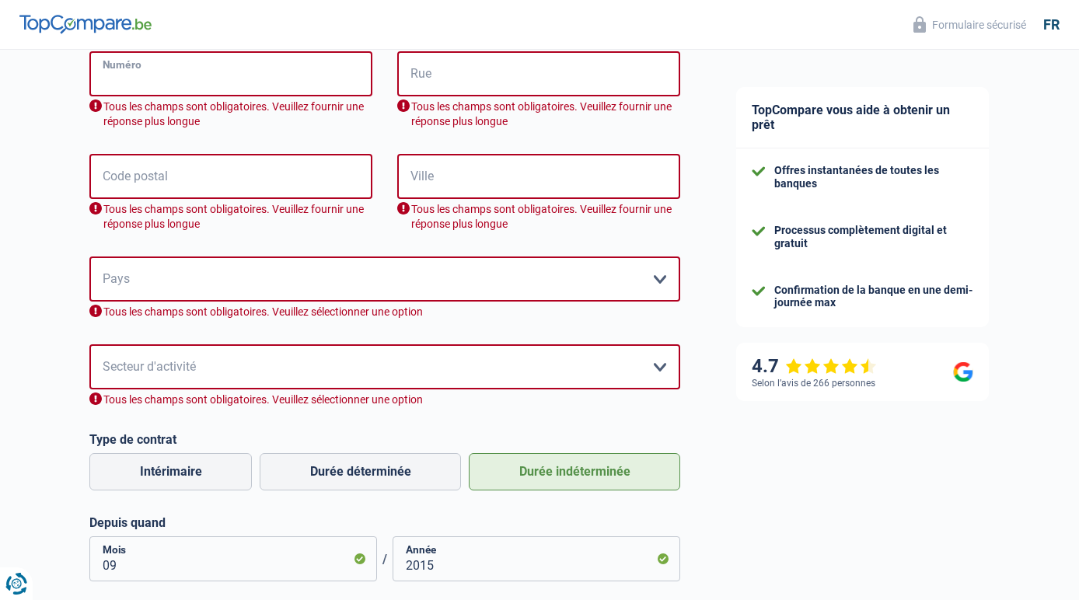
click at [176, 79] on input "Numéro" at bounding box center [230, 73] width 283 height 45
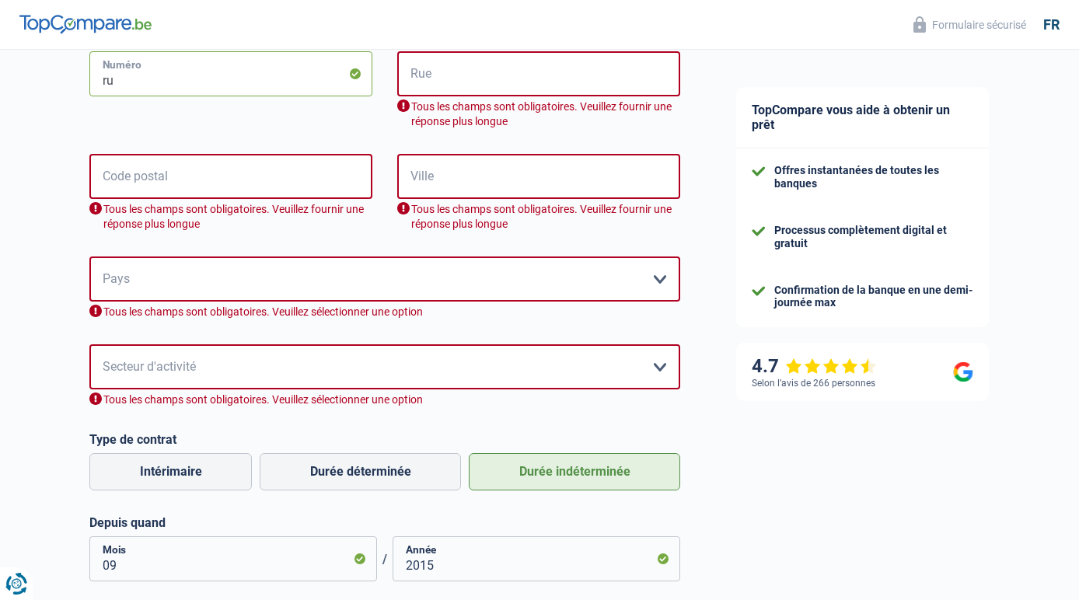
type input "r"
type input "1"
click at [432, 89] on input "Rue" at bounding box center [538, 73] width 283 height 45
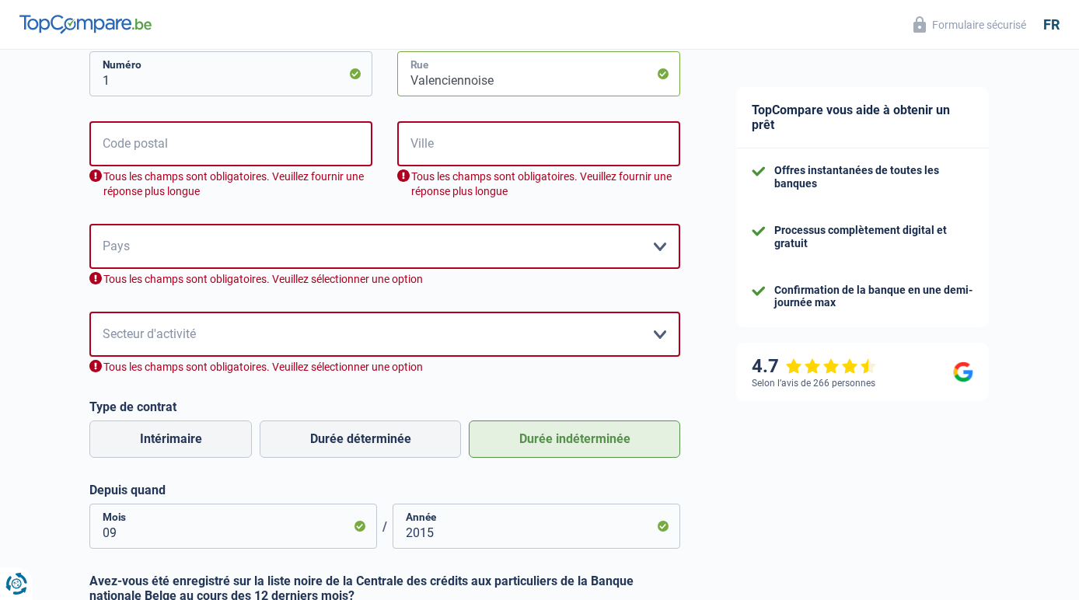
type input "Valenciennoise"
click at [195, 159] on input "Code postal" at bounding box center [230, 143] width 283 height 45
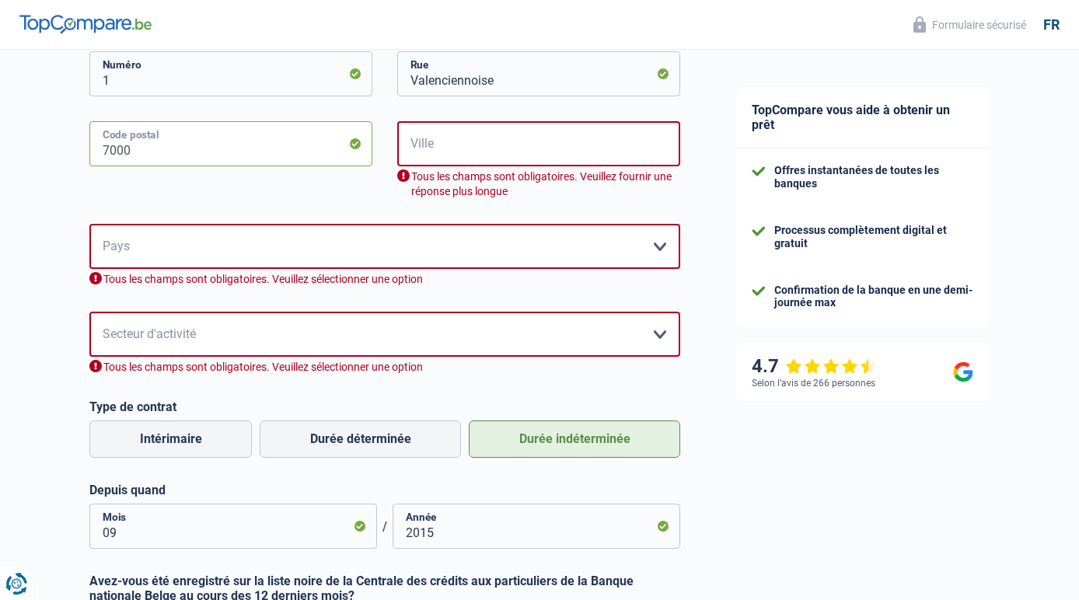
type input "7000"
click at [460, 127] on input "Ville" at bounding box center [538, 143] width 283 height 45
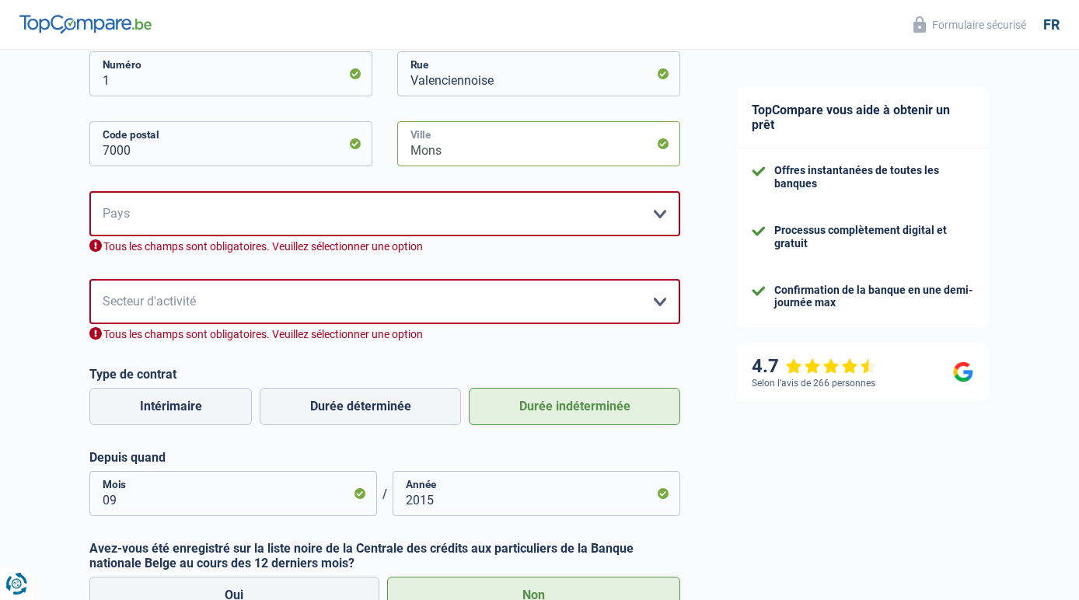
type input "Mons"
click at [663, 222] on select "Belgique France Allemagne Italie Luxembourg Pays-Bas Espagne Suisse Veuillez sé…" at bounding box center [384, 213] width 591 height 45
select select "BE"
click at [89, 193] on select "Belgique France Allemagne Italie Luxembourg Pays-Bas Espagne Suisse Veuillez sé…" at bounding box center [384, 213] width 591 height 45
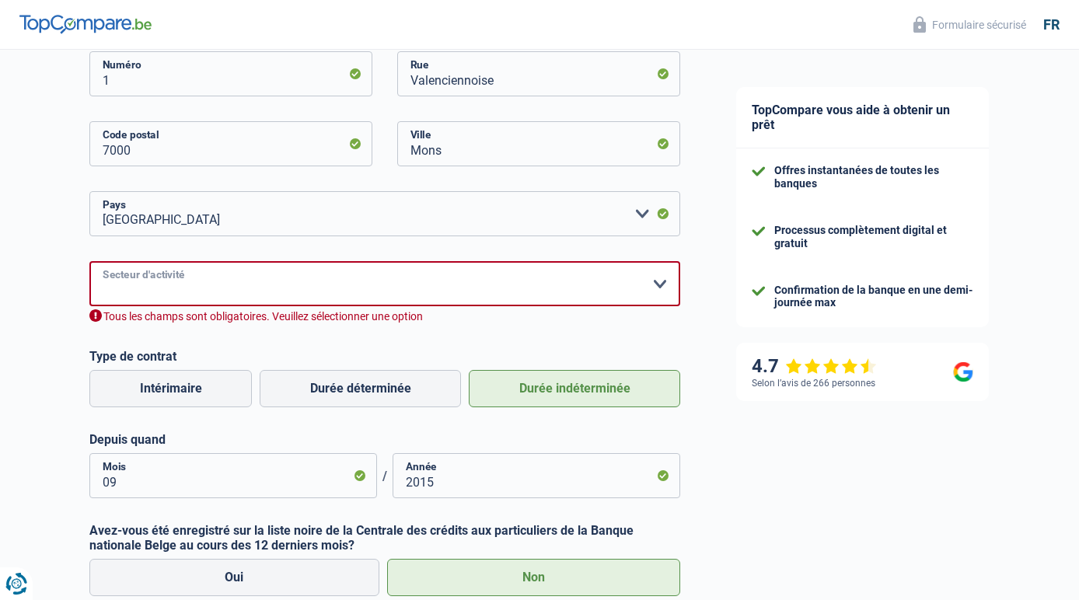
click at [661, 283] on select "Agriculture/Pêche Industrie Horeca Courier/Fitness/Taxi Construction Banques/As…" at bounding box center [384, 283] width 591 height 45
click at [152, 288] on select "Agriculture/Pêche Industrie Horeca Courier/Fitness/Taxi Construction Banques/As…" at bounding box center [384, 283] width 591 height 45
click at [211, 284] on select "Agriculture/Pêche Industrie Horeca Courier/Fitness/Taxi Construction Banques/As…" at bounding box center [384, 283] width 591 height 45
click at [141, 286] on select "Agriculture/Pêche Industrie Horeca Courier/Fitness/Taxi Construction Banques/As…" at bounding box center [384, 283] width 591 height 45
click at [118, 277] on select "Agriculture/Pêche Industrie Horeca Courier/Fitness/Taxi Construction Banques/As…" at bounding box center [384, 283] width 591 height 45
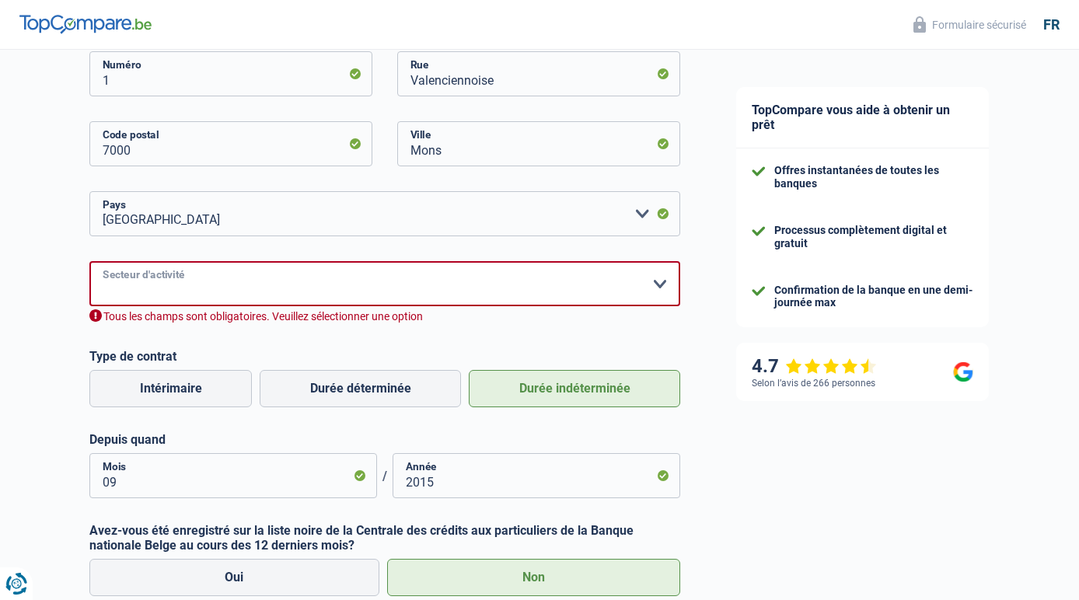
select select "smallCompanies"
click at [89, 263] on select "Agriculture/Pêche Industrie Horeca Courier/Fitness/Taxi Construction Banques/As…" at bounding box center [384, 283] width 591 height 45
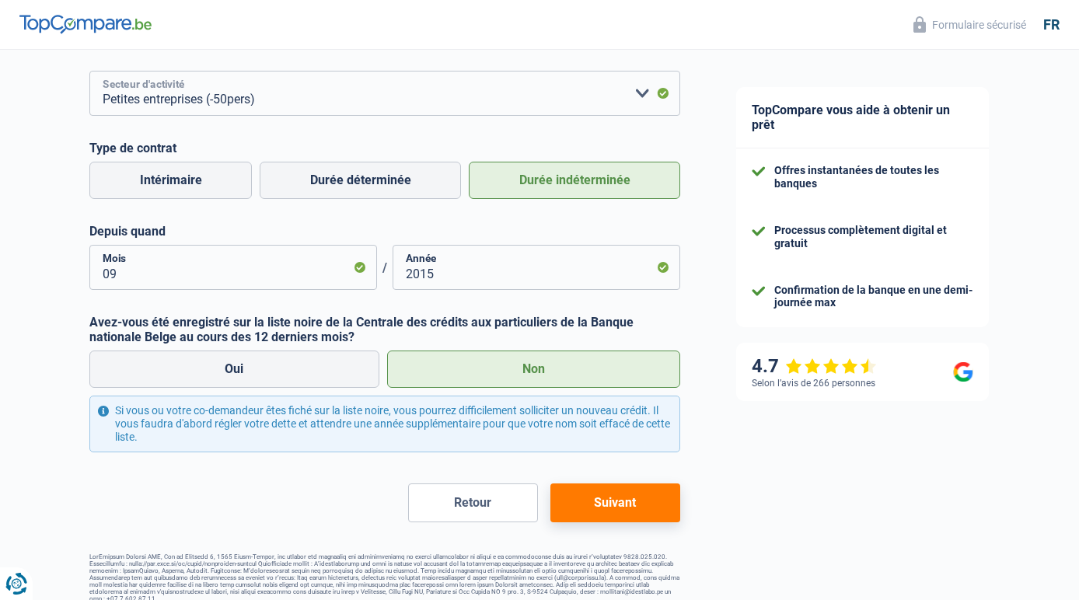
scroll to position [632, 0]
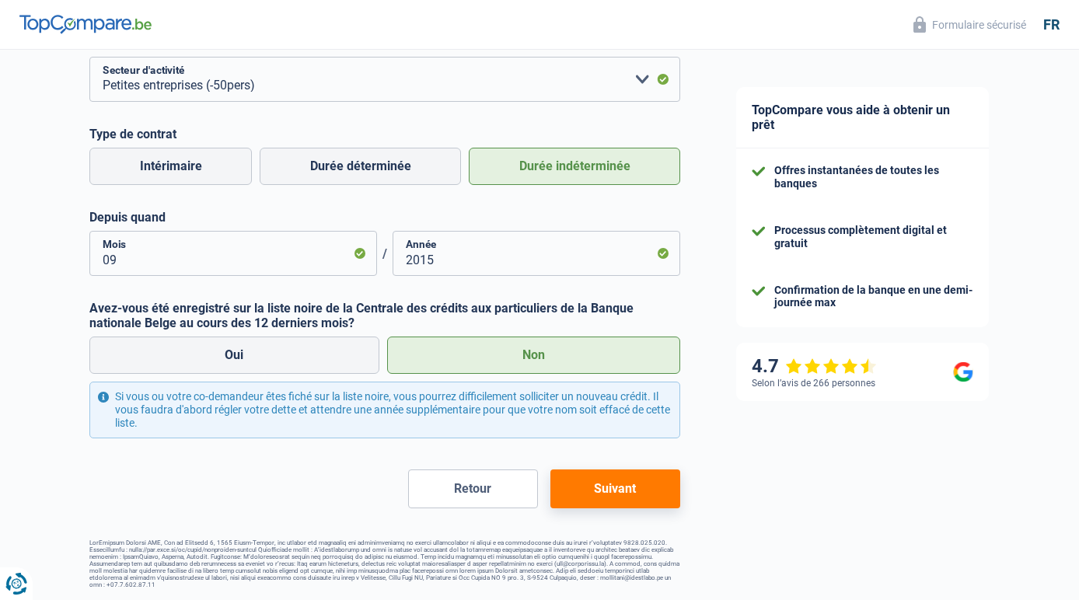
click at [618, 490] on button "Suivant" at bounding box center [615, 488] width 130 height 39
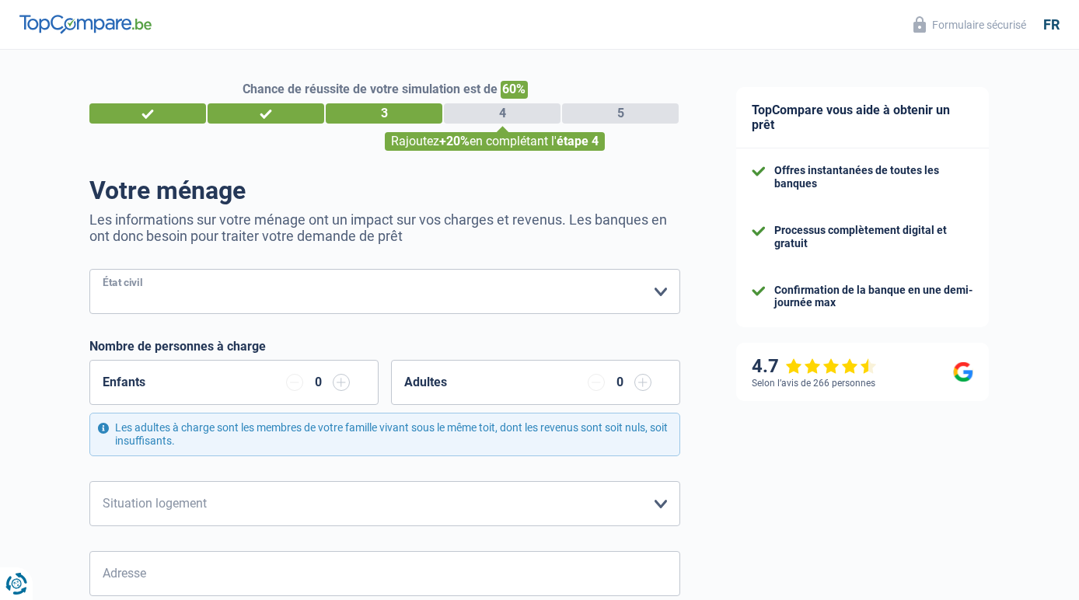
click at [658, 292] on select "Célibataire Marié(e) Cohabitant(e) légal(e) Divorcé(e) Veuf(ve) Séparé (de fait…" at bounding box center [384, 291] width 591 height 45
select select "married"
click at [89, 270] on select "Célibataire Marié(e) Cohabitant(e) légal(e) Divorcé(e) Veuf(ve) Séparé (de fait…" at bounding box center [384, 291] width 591 height 45
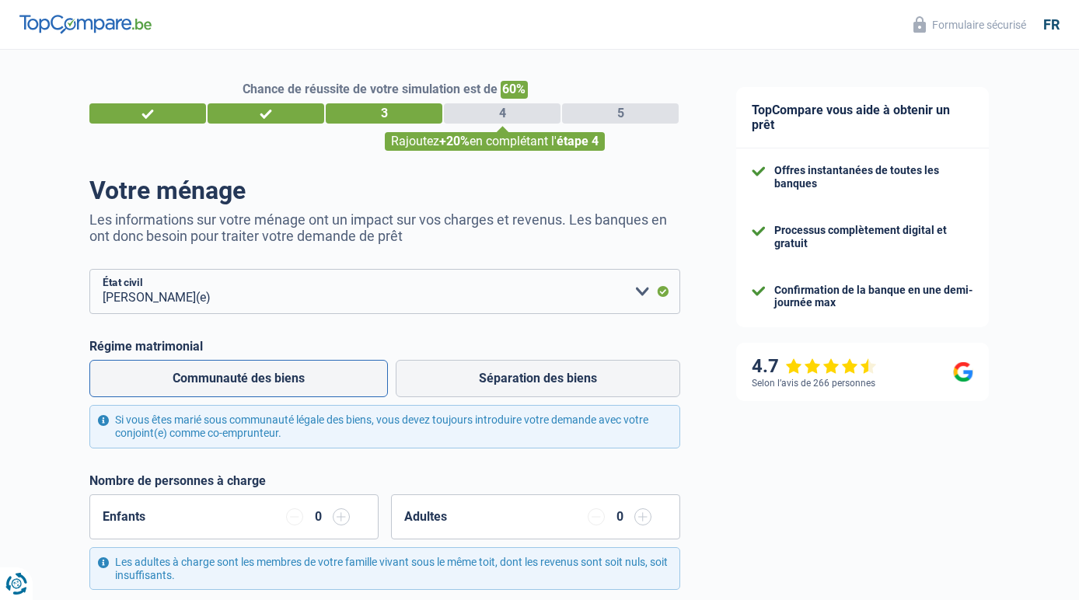
click at [207, 384] on label "Communauté des biens" at bounding box center [238, 378] width 298 height 37
click at [207, 384] on input "Communauté des biens" at bounding box center [238, 378] width 298 height 37
radio input "true"
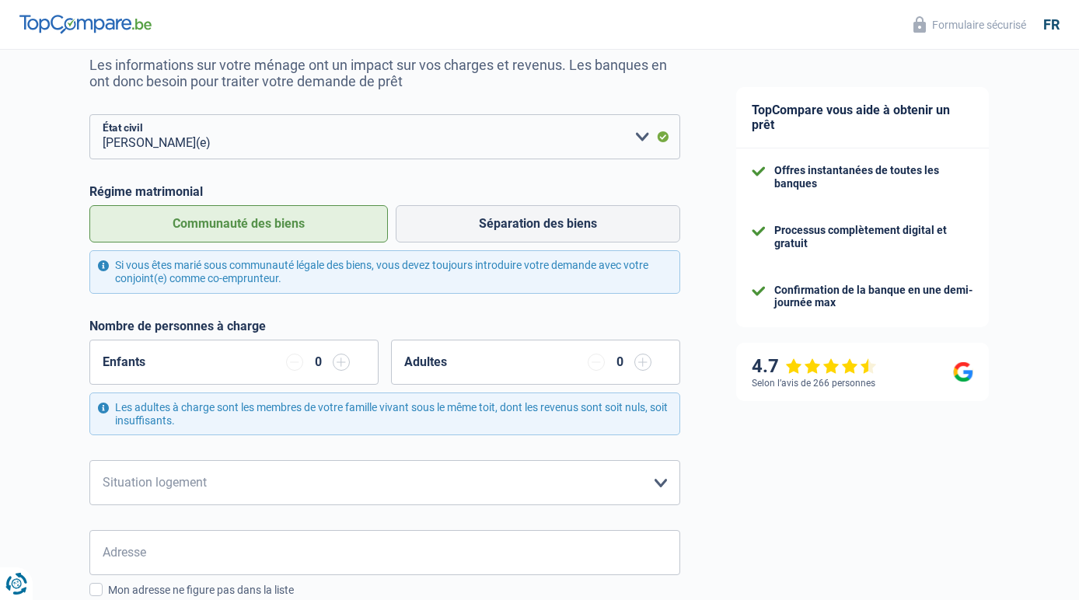
scroll to position [155, 0]
click at [344, 360] on input "button" at bounding box center [341, 361] width 17 height 17
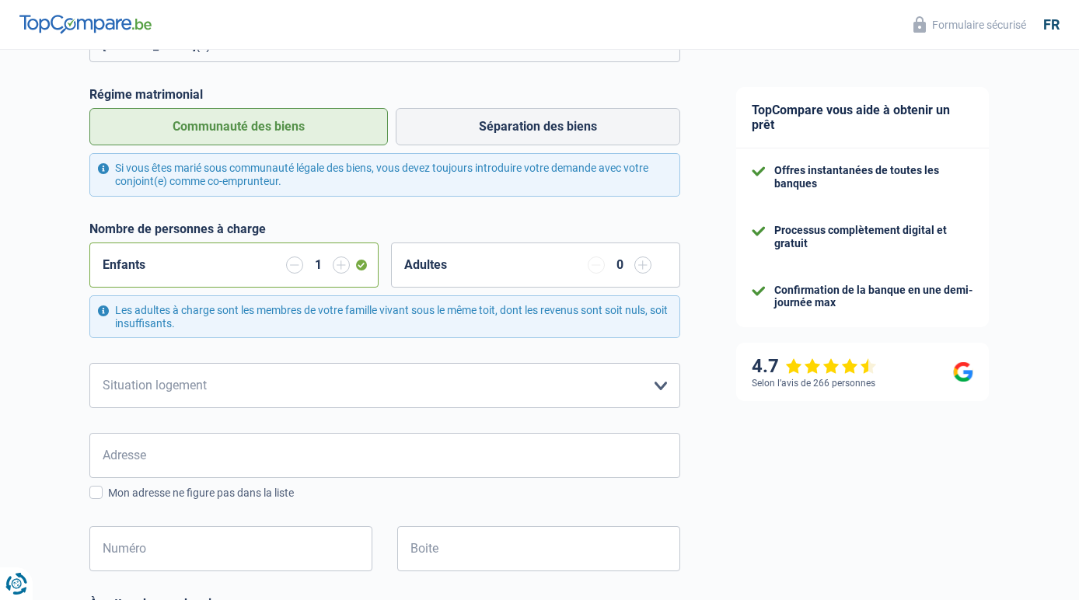
scroll to position [389, 0]
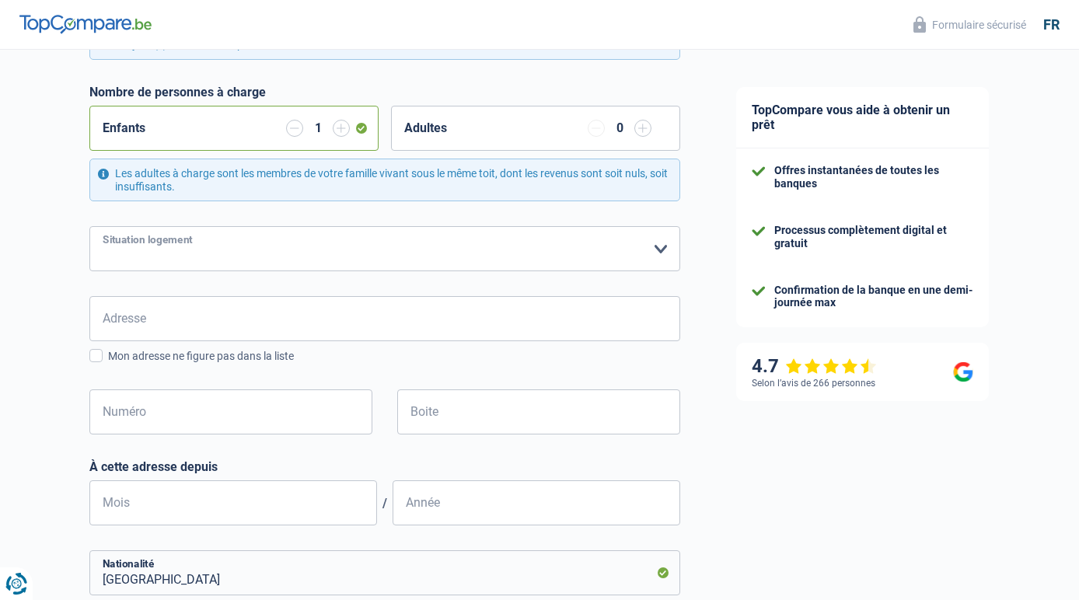
click at [661, 254] on select "Locataire Propriétaire avec prêt hypothécaire Propriétaire sans prêt hypothécai…" at bounding box center [384, 248] width 591 height 45
select select "ownerWithMortgage"
click at [89, 228] on select "Locataire Propriétaire avec prêt hypothécaire Propriétaire sans prêt hypothécai…" at bounding box center [384, 248] width 591 height 45
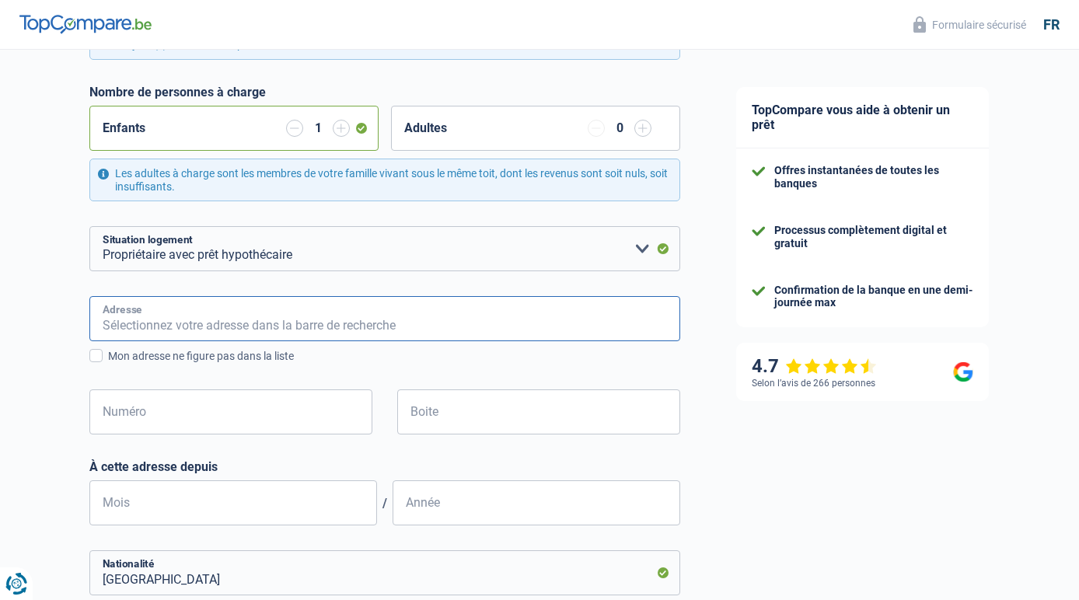
click at [354, 323] on input "Adresse" at bounding box center [384, 318] width 591 height 45
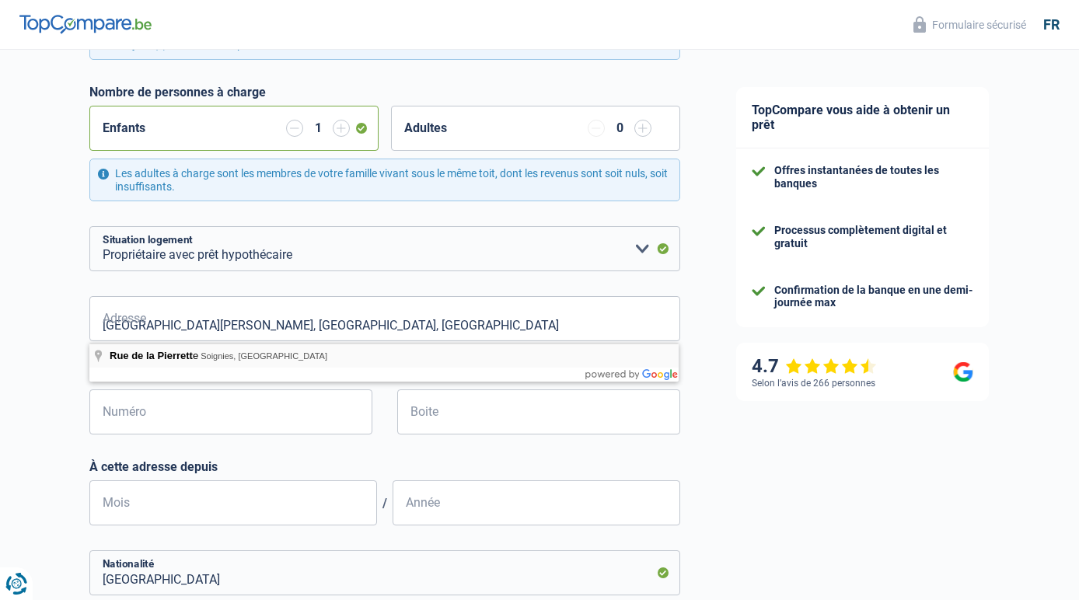
type input "Rue de la Pierrette, 7061, Soignies, BE"
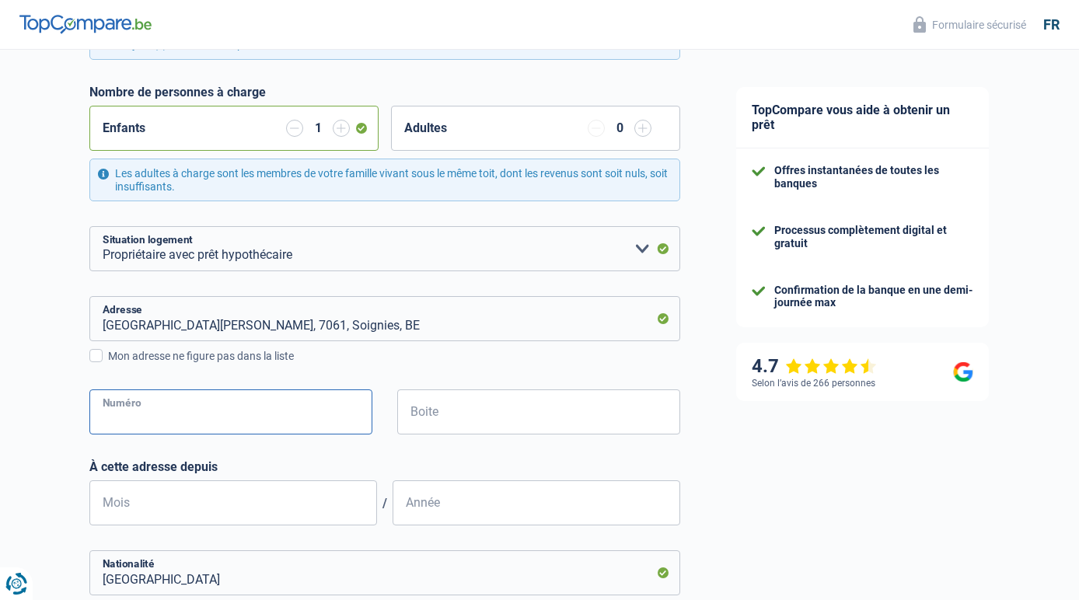
click at [154, 425] on input "Numéro" at bounding box center [230, 411] width 283 height 45
type input "14"
click at [187, 510] on input "Mois" at bounding box center [233, 502] width 288 height 45
type input "09"
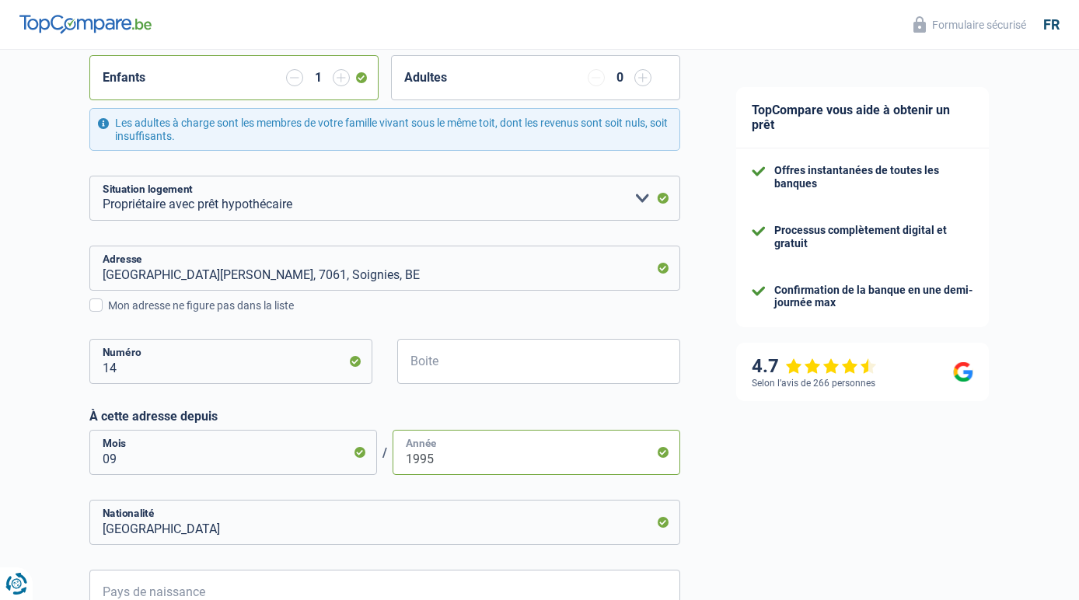
scroll to position [699, 0]
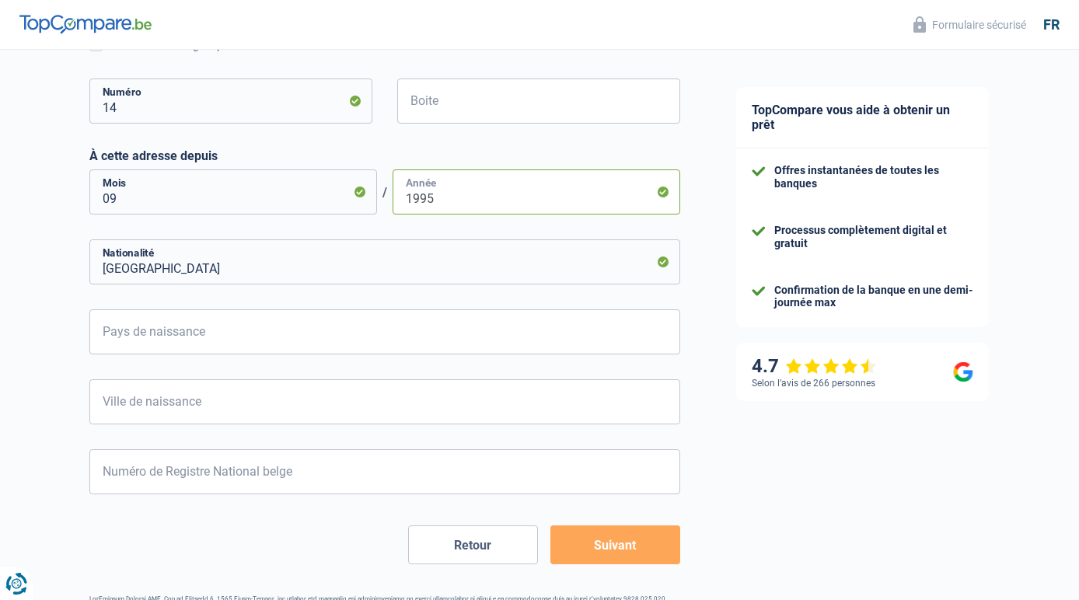
type input "1995"
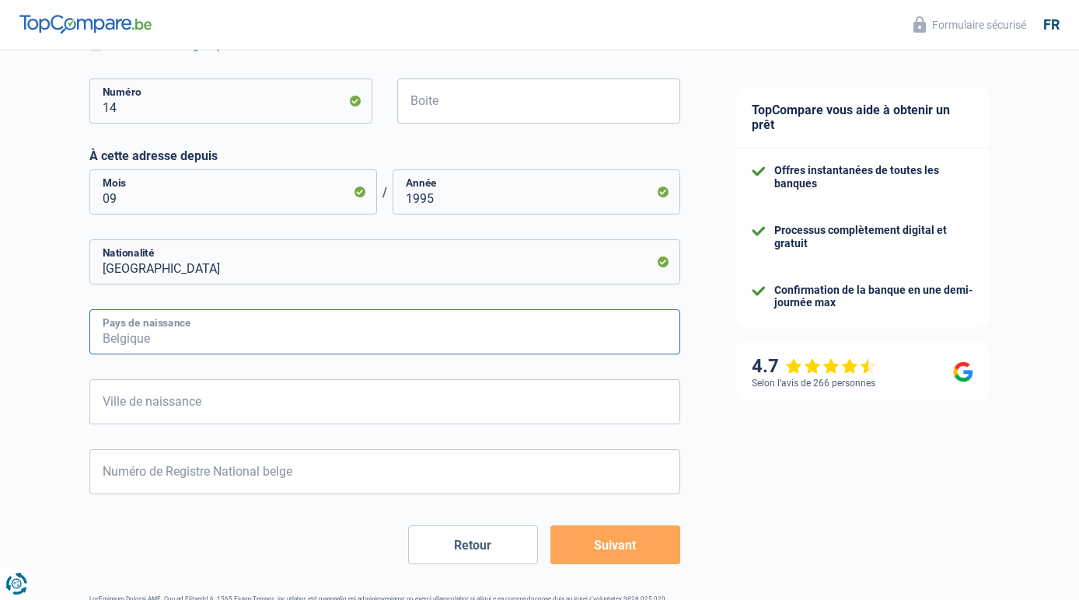
click at [396, 340] on input "Pays de naissance" at bounding box center [384, 331] width 591 height 45
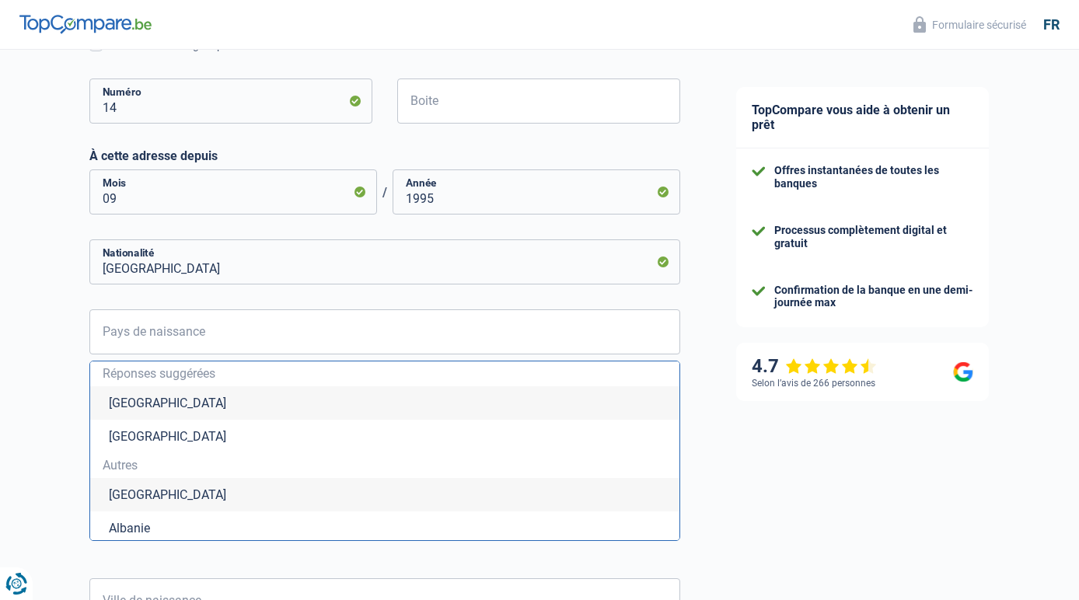
click at [142, 410] on li "Belgique" at bounding box center [384, 402] width 589 height 33
type input "Belgique"
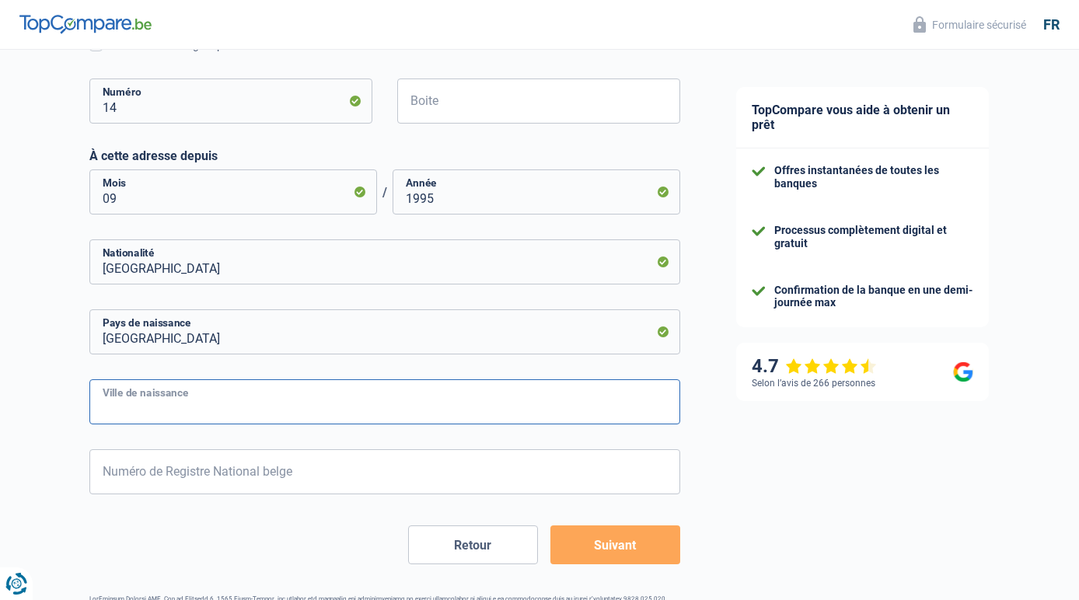
click at [142, 410] on input "Ville de naissance" at bounding box center [384, 401] width 591 height 45
type input "Halle"
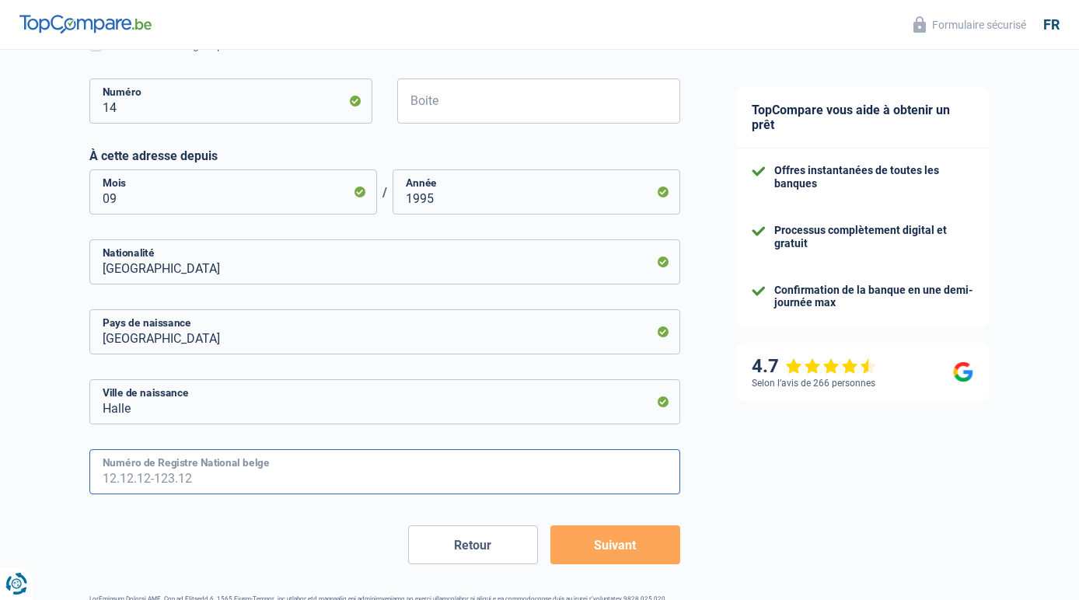
click at [145, 479] on input "Numéro de Registre National belge" at bounding box center [384, 471] width 591 height 45
type input "69.09.19-298.62"
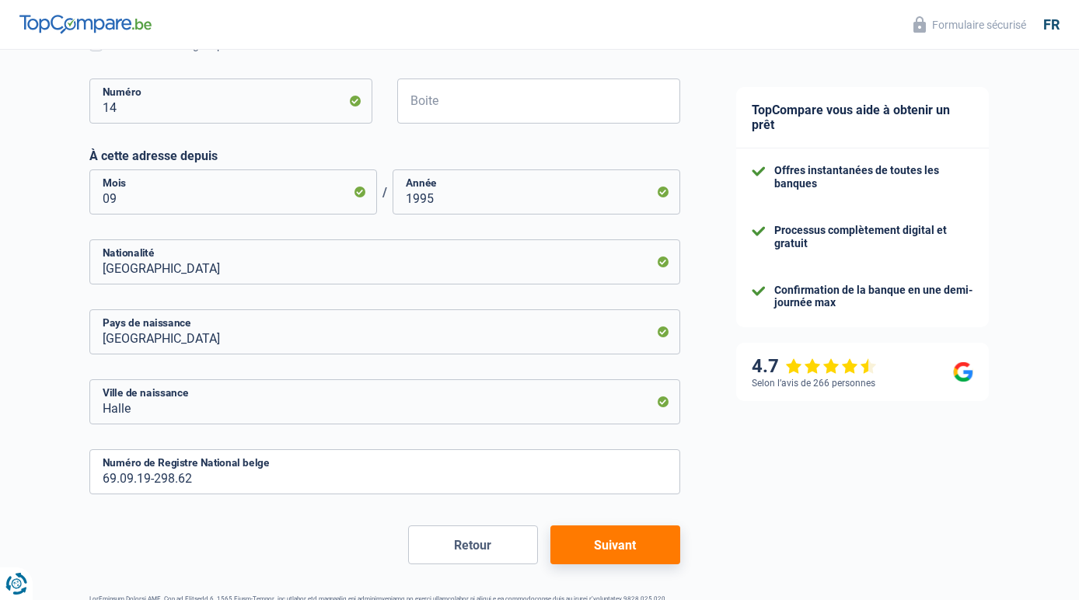
click at [597, 545] on button "Suivant" at bounding box center [615, 544] width 130 height 39
select select "familyAllowances"
select select "netSalary"
select select "mealVouchers"
select select "mortgage"
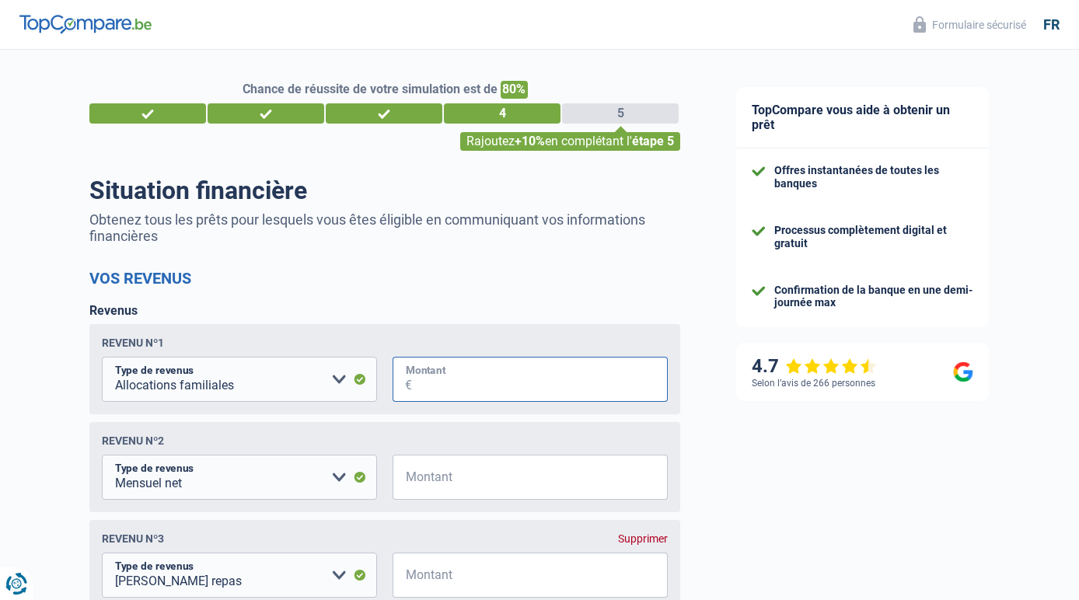
click at [466, 382] on input "Montant" at bounding box center [540, 379] width 256 height 45
type input "260"
click at [521, 479] on input "Montant" at bounding box center [540, 477] width 256 height 45
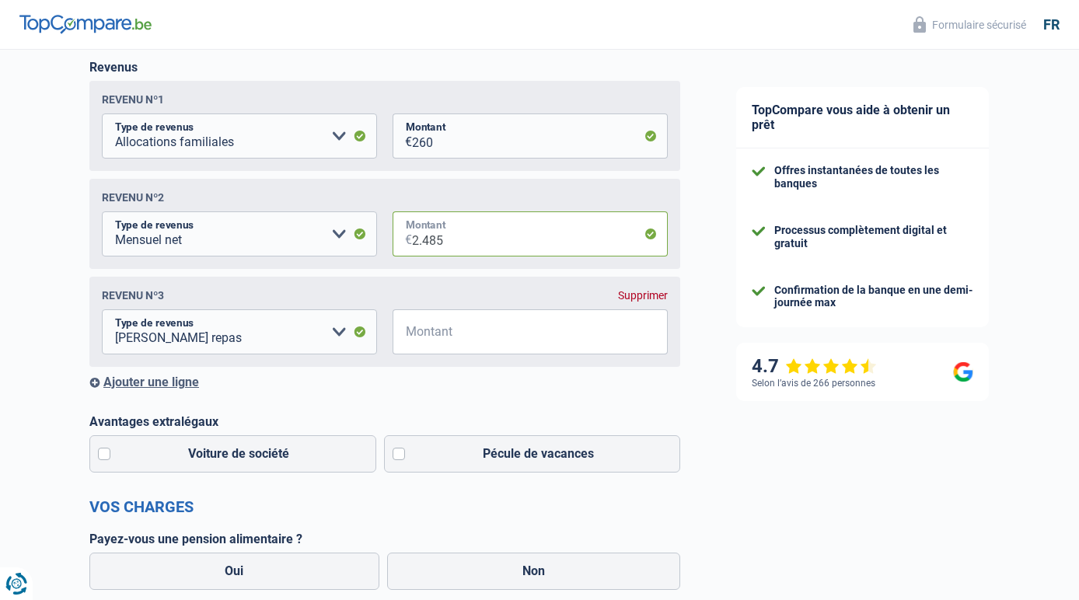
scroll to position [311, 0]
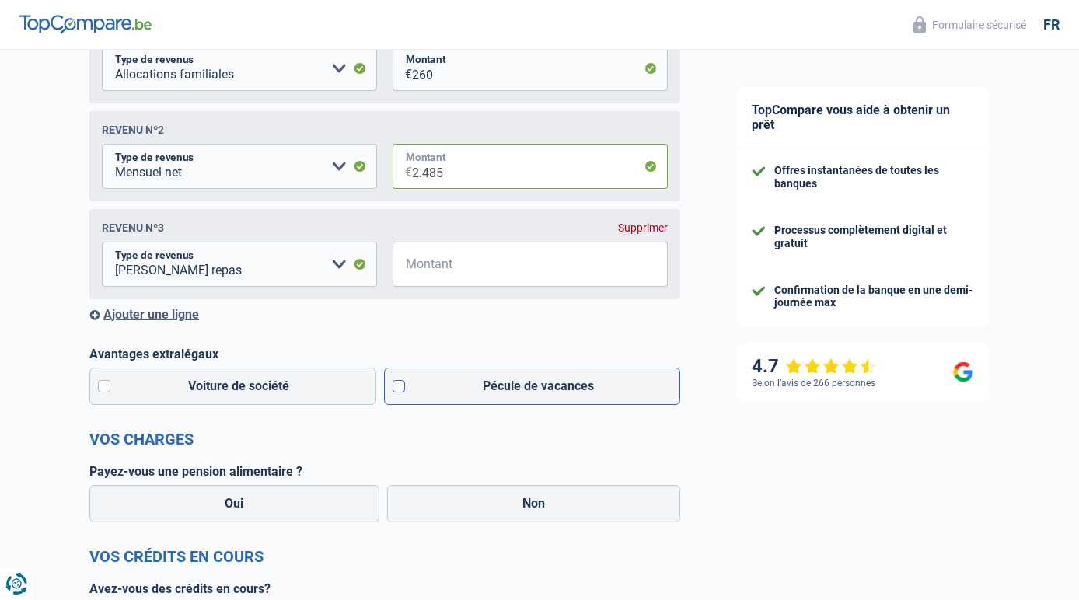
type input "2.485"
click at [400, 395] on label "Pécule de vacances" at bounding box center [532, 386] width 297 height 37
click at [400, 395] on input "Pécule de vacances" at bounding box center [532, 386] width 297 height 37
checkbox input "true"
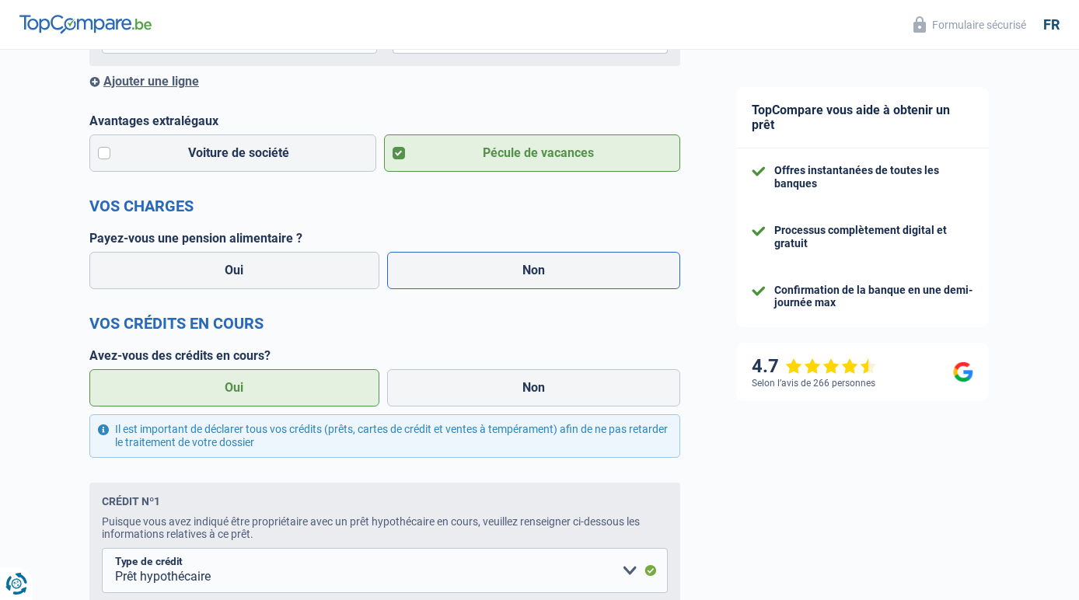
click at [488, 275] on label "Non" at bounding box center [534, 270] width 294 height 37
click at [488, 275] on input "Non" at bounding box center [534, 270] width 294 height 37
radio input "true"
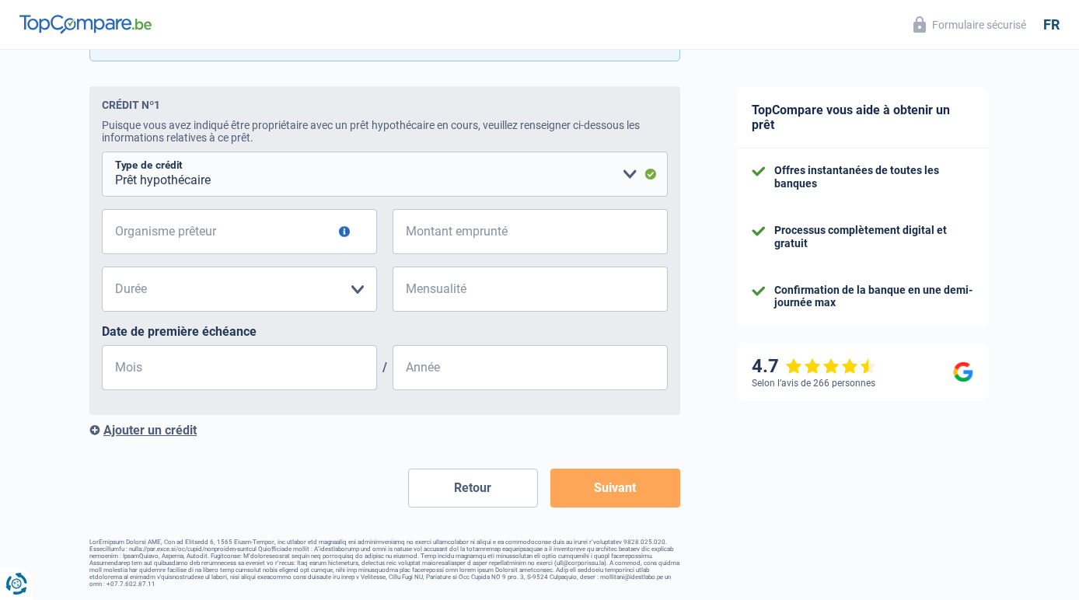
scroll to position [1039, 0]
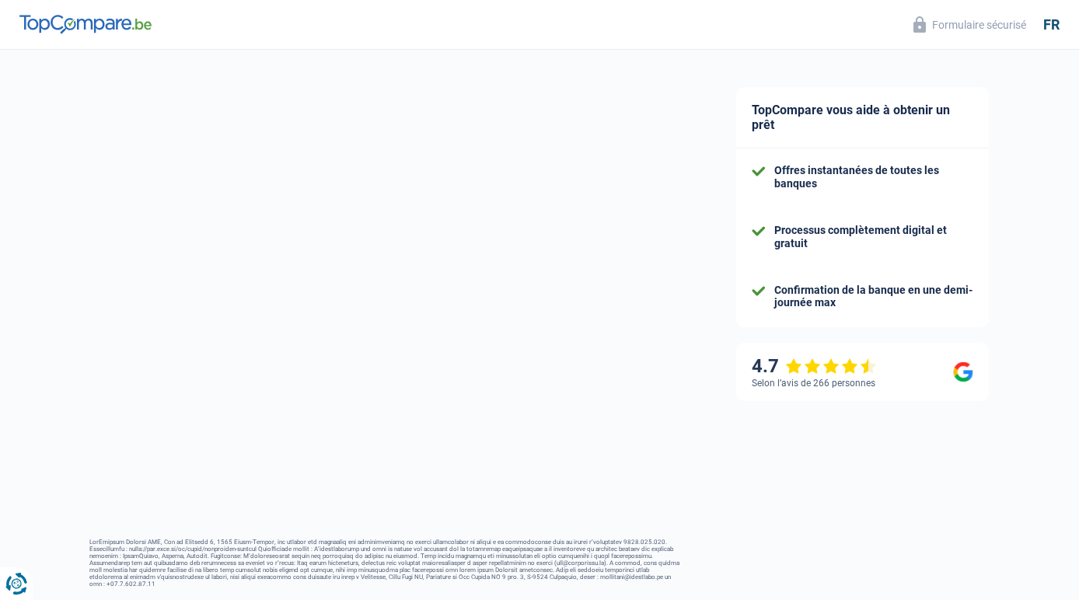
select select "publicEmployee"
select select "BE"
select select "smallCompanies"
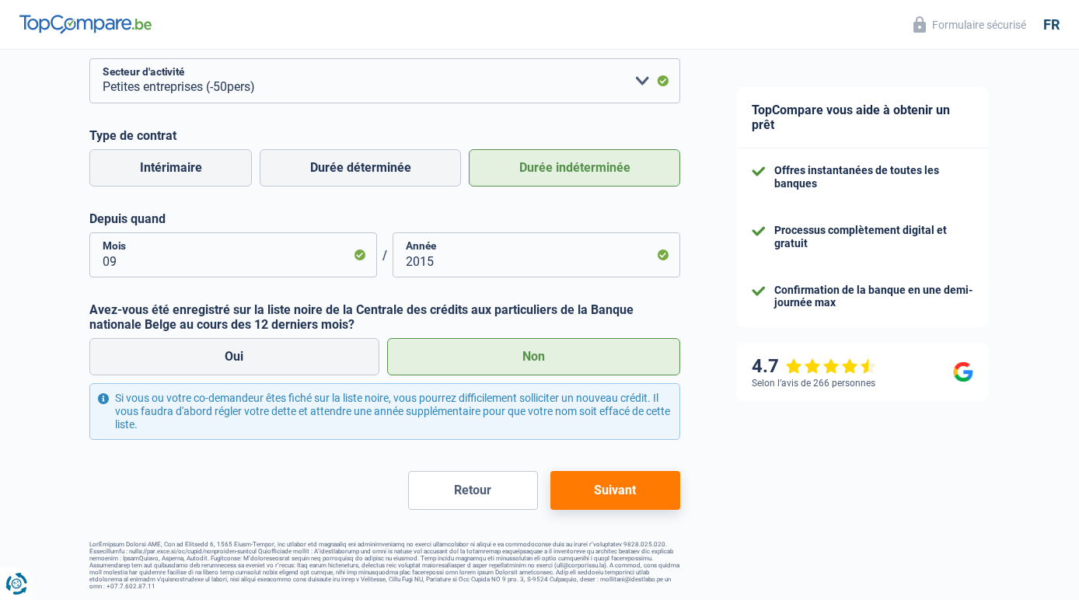
scroll to position [134, 0]
